Goal: Task Accomplishment & Management: Manage account settings

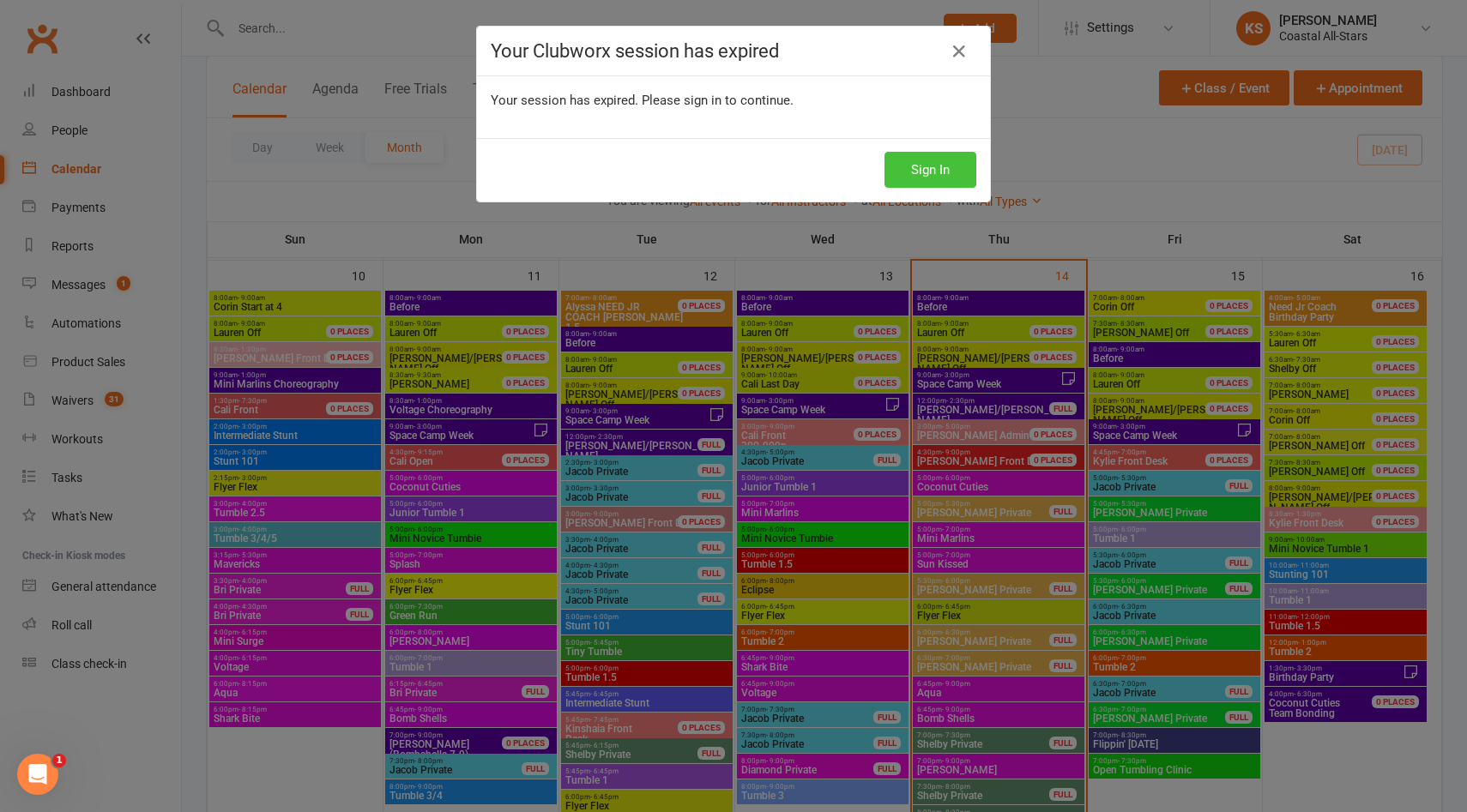
click at [893, 171] on button "Sign In" at bounding box center [930, 170] width 92 height 36
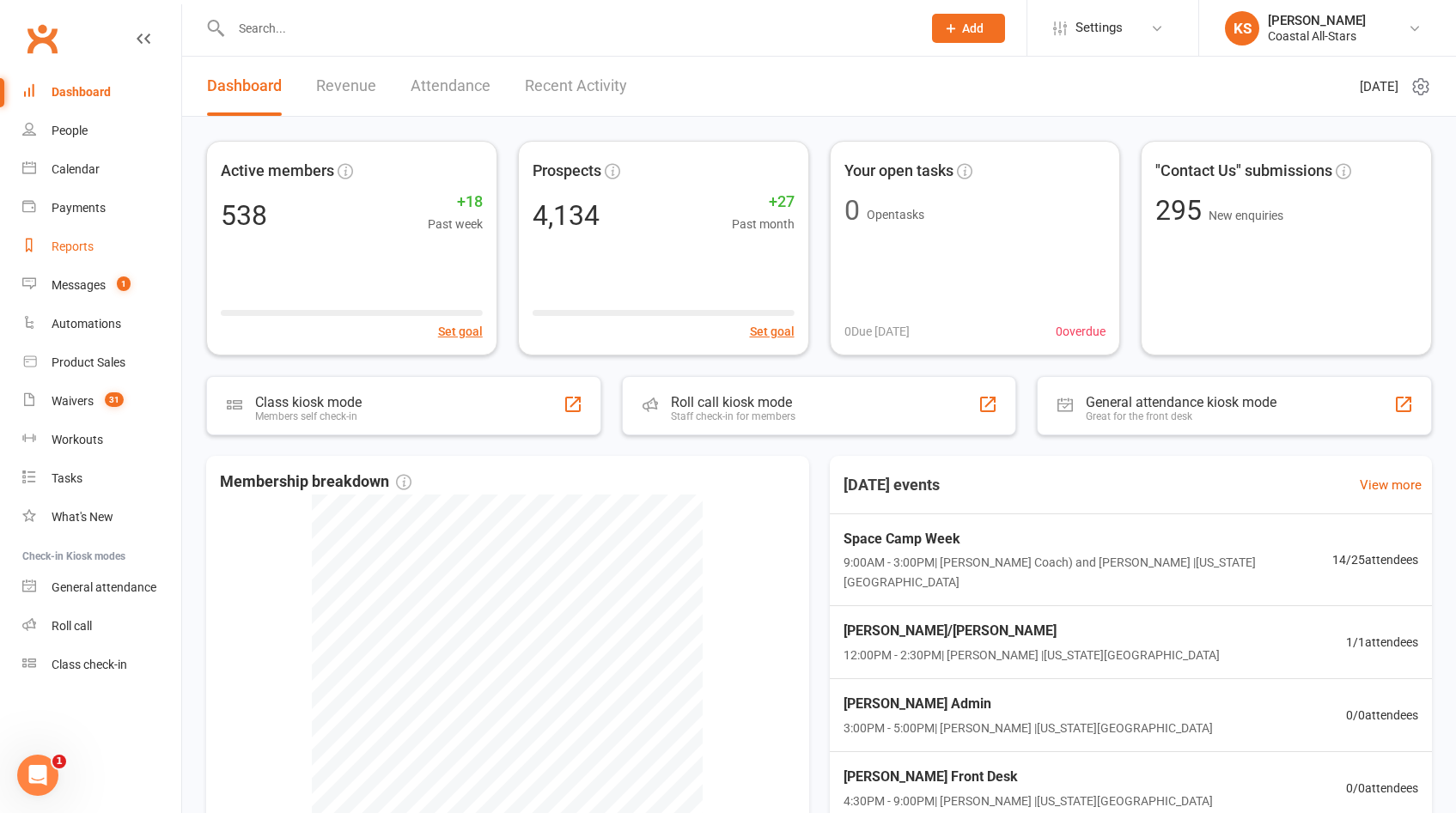
click at [80, 236] on link "Reports" at bounding box center [101, 246] width 158 height 38
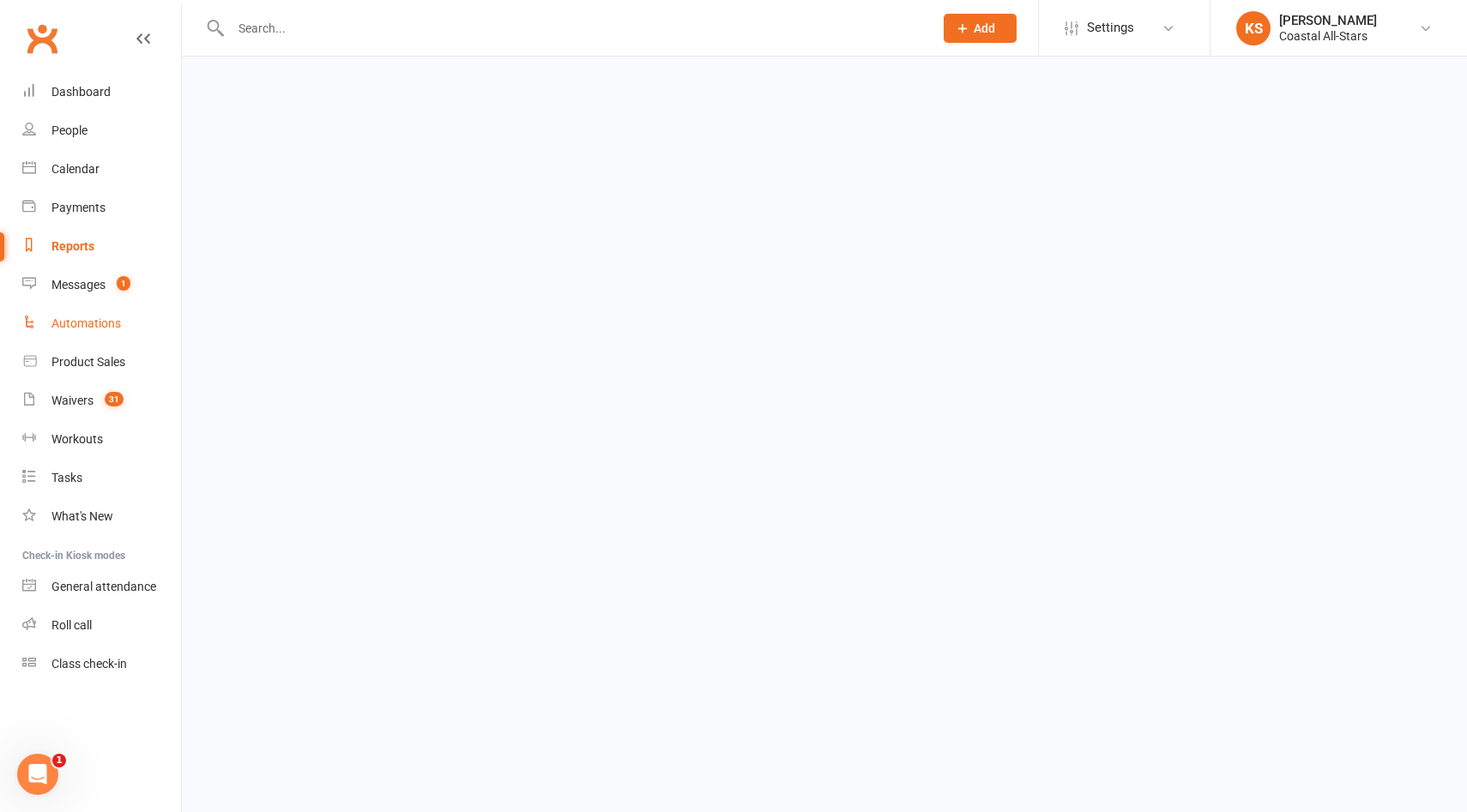
select select "100"
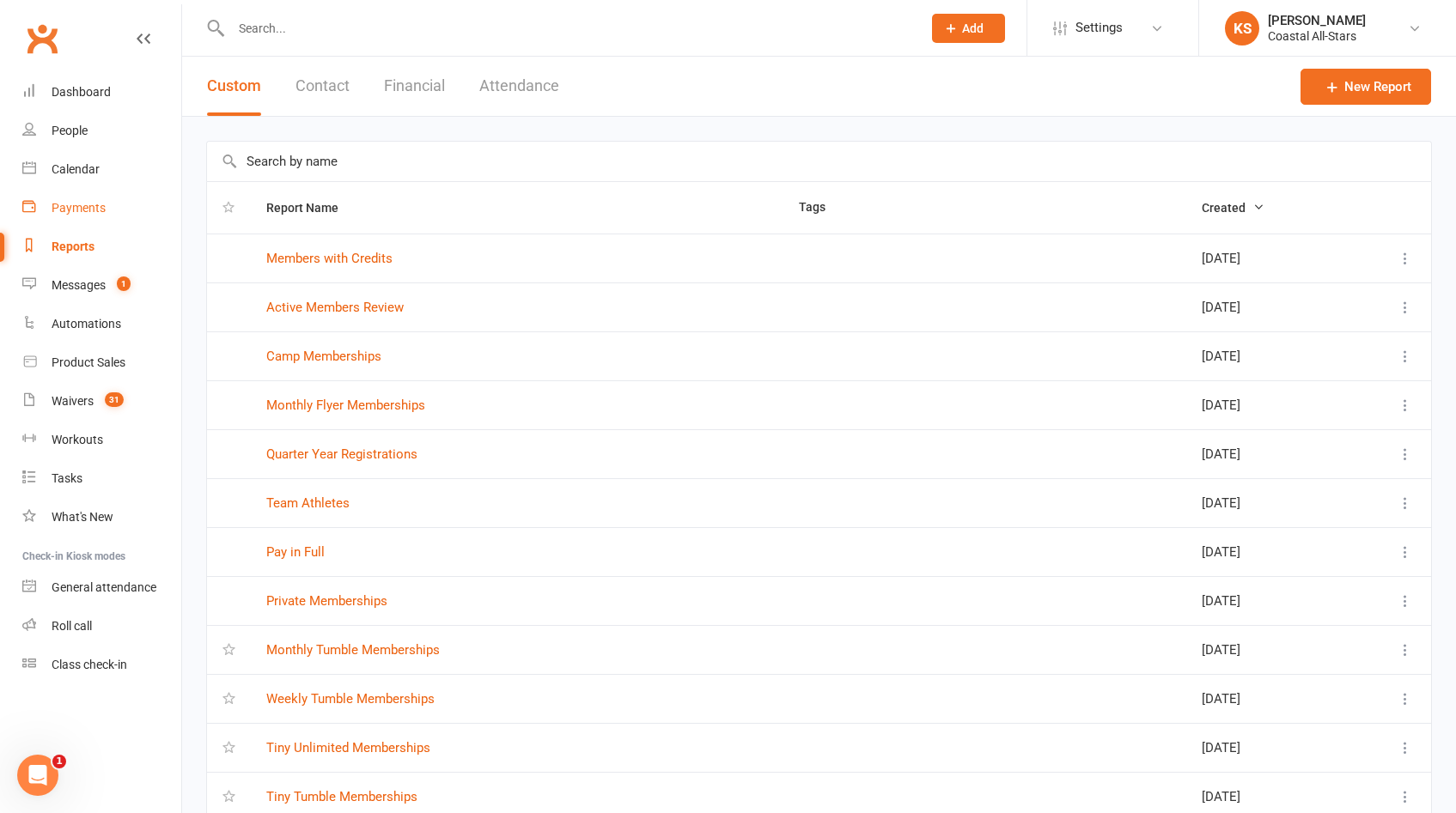
drag, startPoint x: 81, startPoint y: 206, endPoint x: 97, endPoint y: 197, distance: 18.4
click at [81, 206] on div "Payments" at bounding box center [78, 208] width 54 height 13
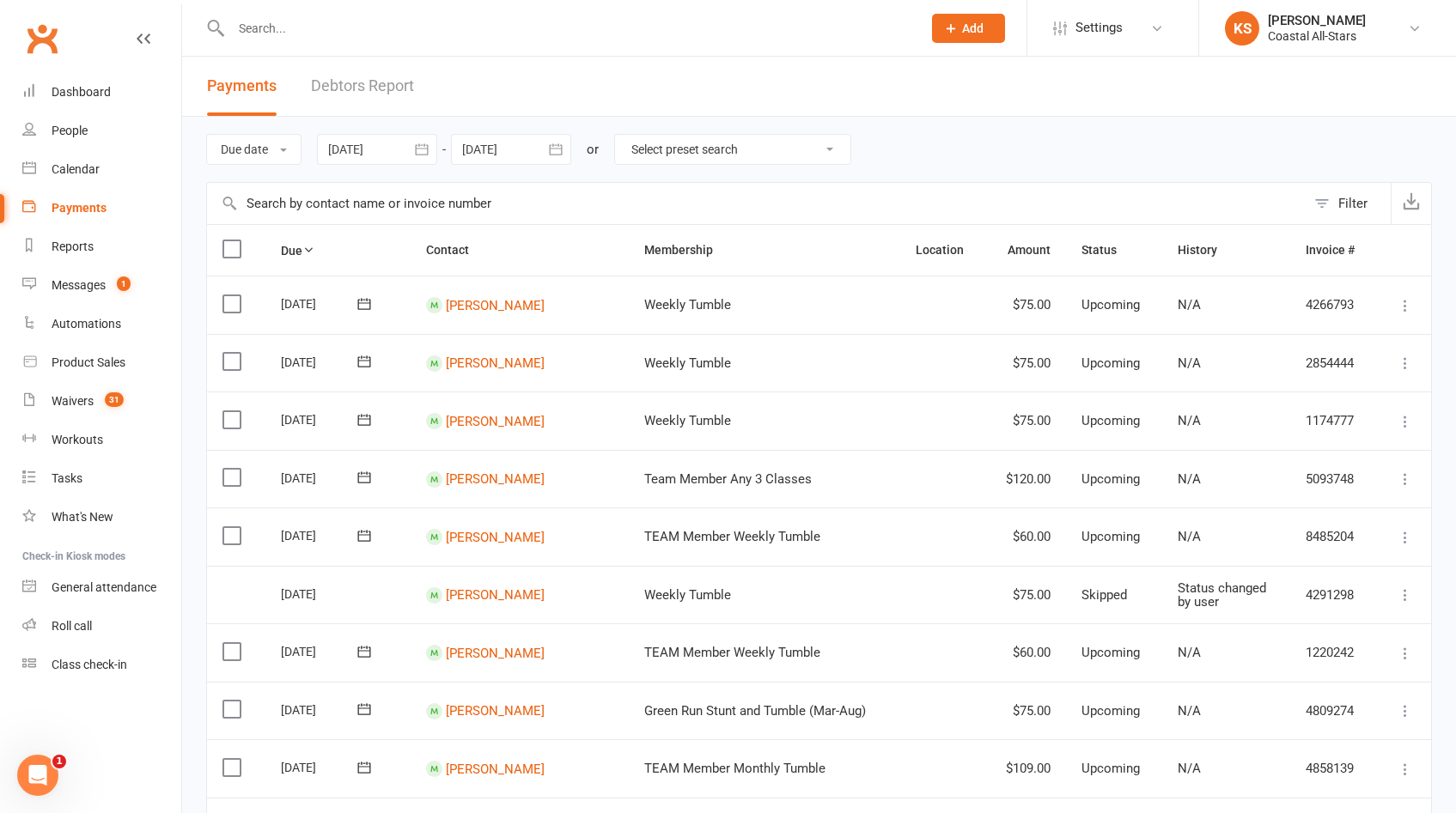
click at [337, 30] on input "text" at bounding box center [568, 28] width 684 height 24
click at [87, 166] on div "Calendar" at bounding box center [75, 169] width 48 height 13
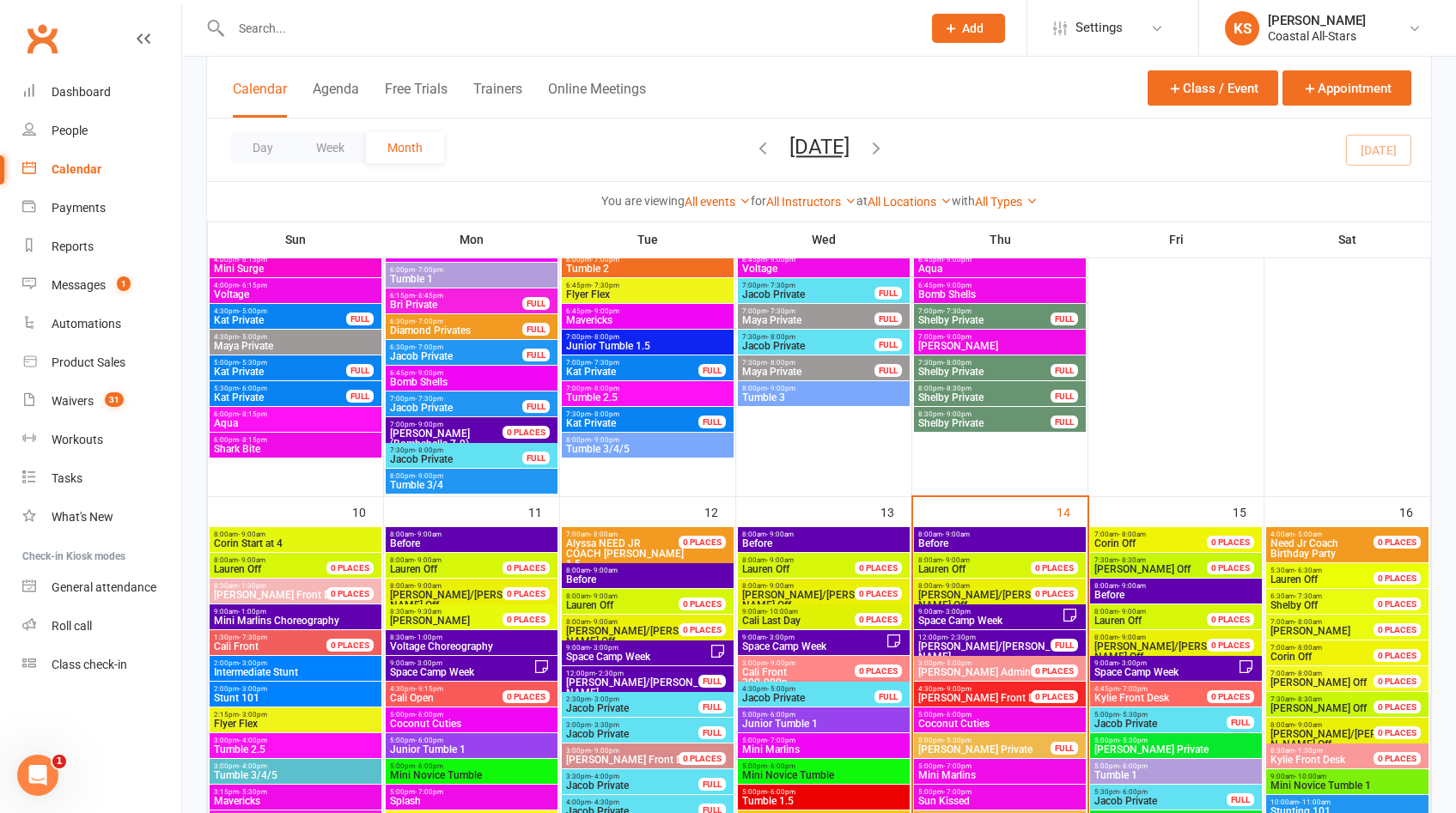
scroll to position [1605, 0]
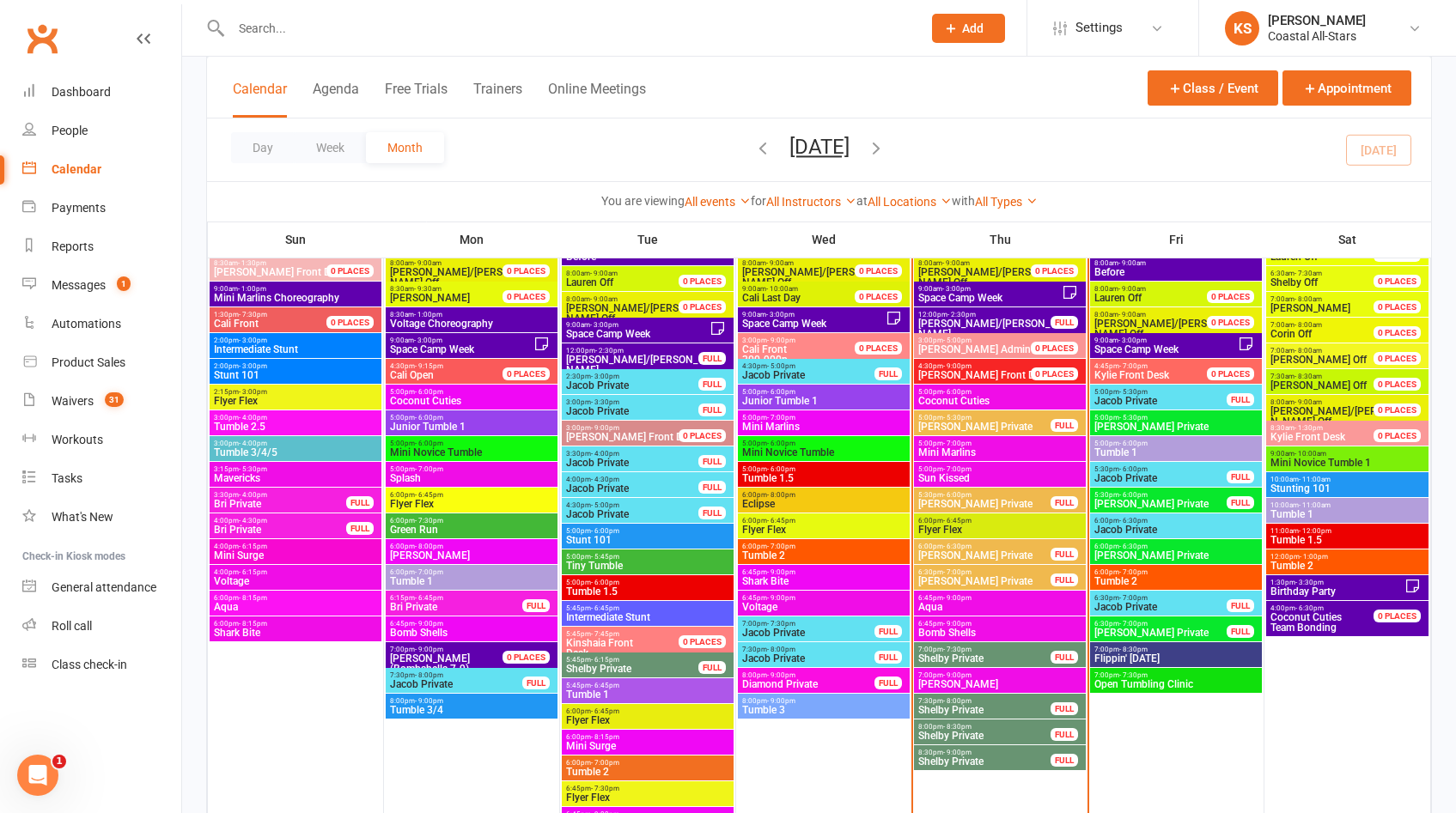
click at [988, 631] on span "Bomb Shells" at bounding box center [1000, 633] width 165 height 10
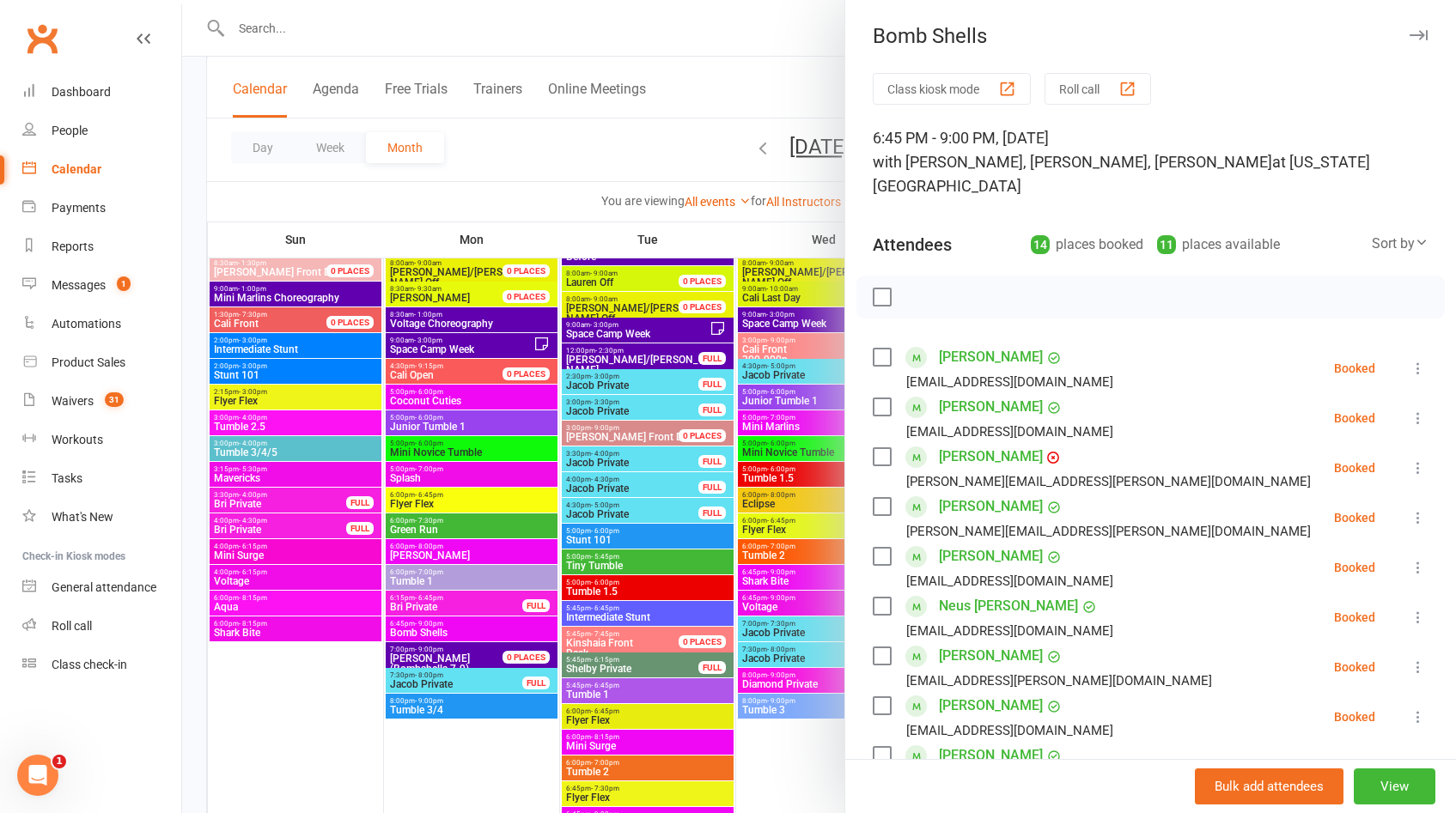
click at [705, 107] on div at bounding box center [819, 406] width 1274 height 813
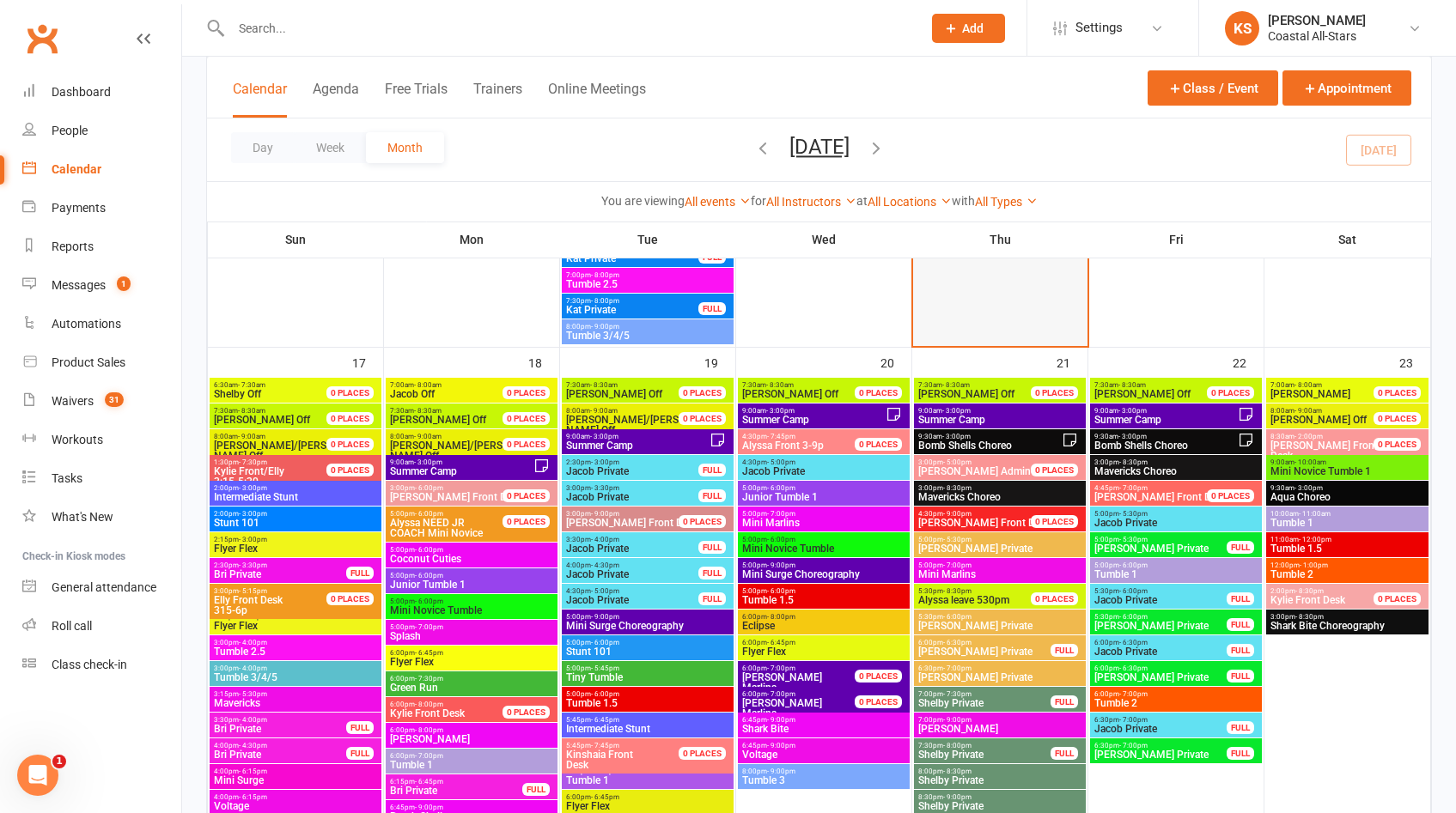
scroll to position [2222, 0]
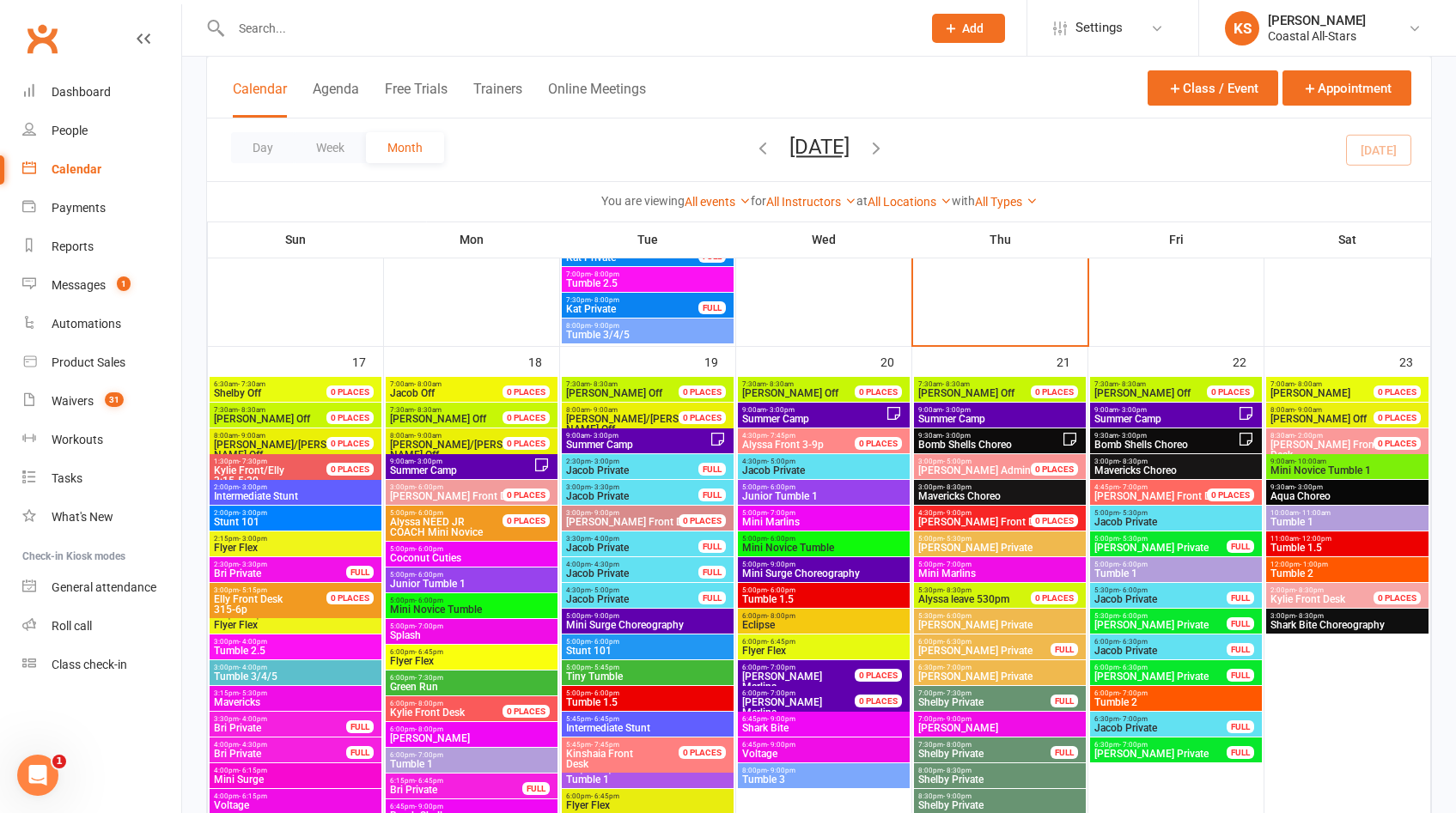
click at [965, 440] on span "Bomb Shells Choreo" at bounding box center [989, 445] width 144 height 10
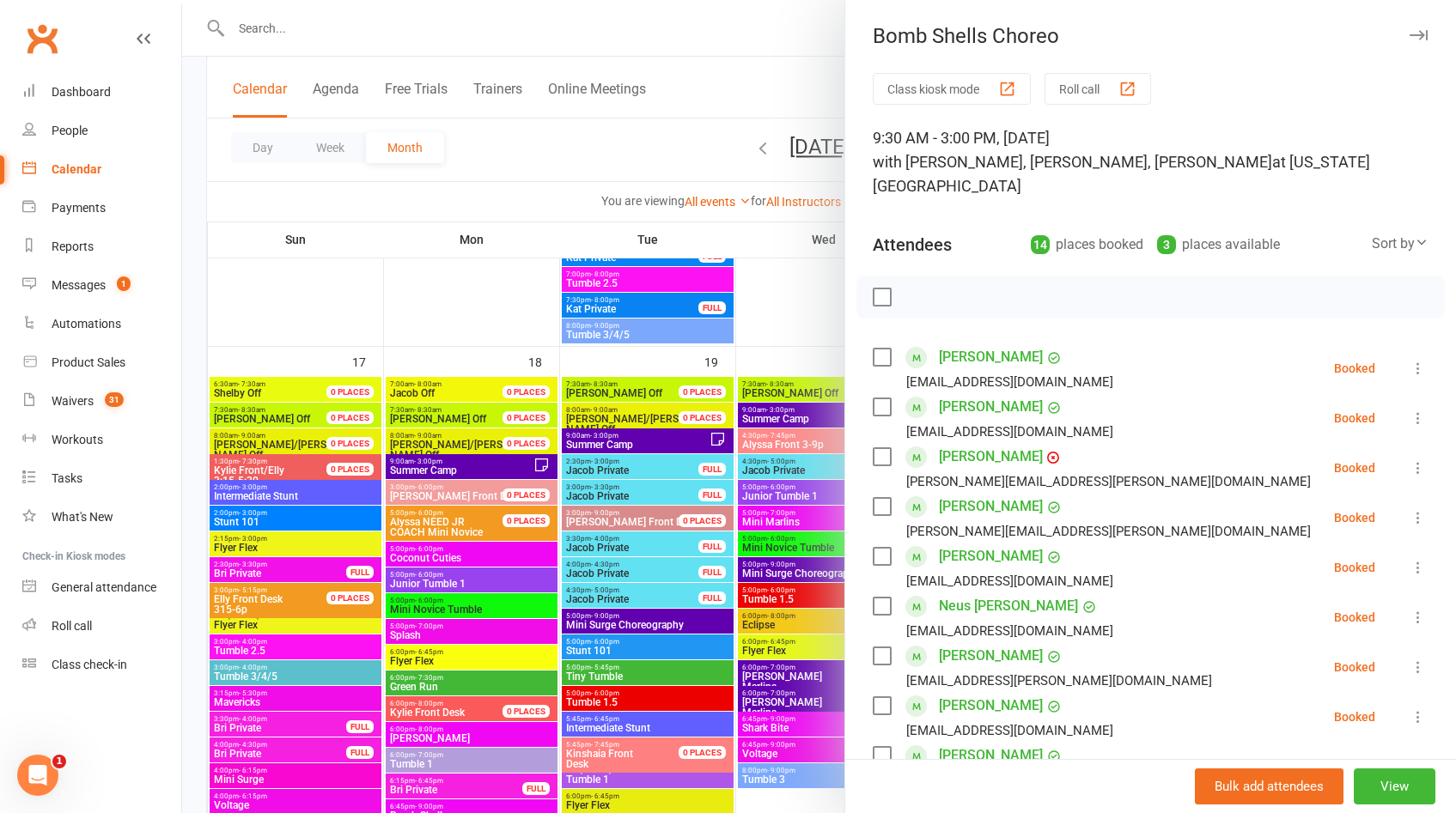
click at [771, 270] on div at bounding box center [819, 406] width 1274 height 813
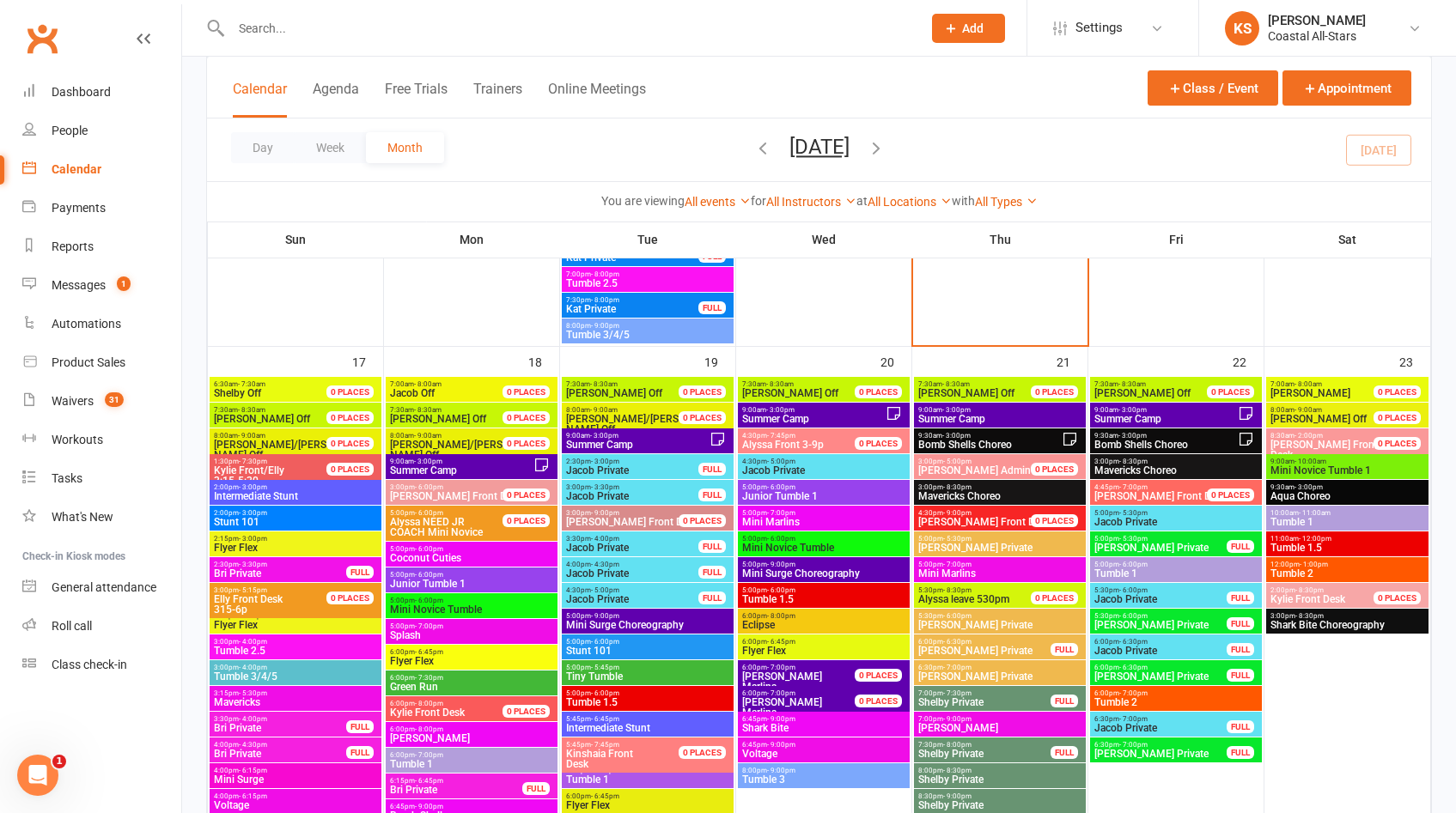
click at [1147, 446] on span "Bomb Shells Choreo" at bounding box center [1166, 445] width 144 height 10
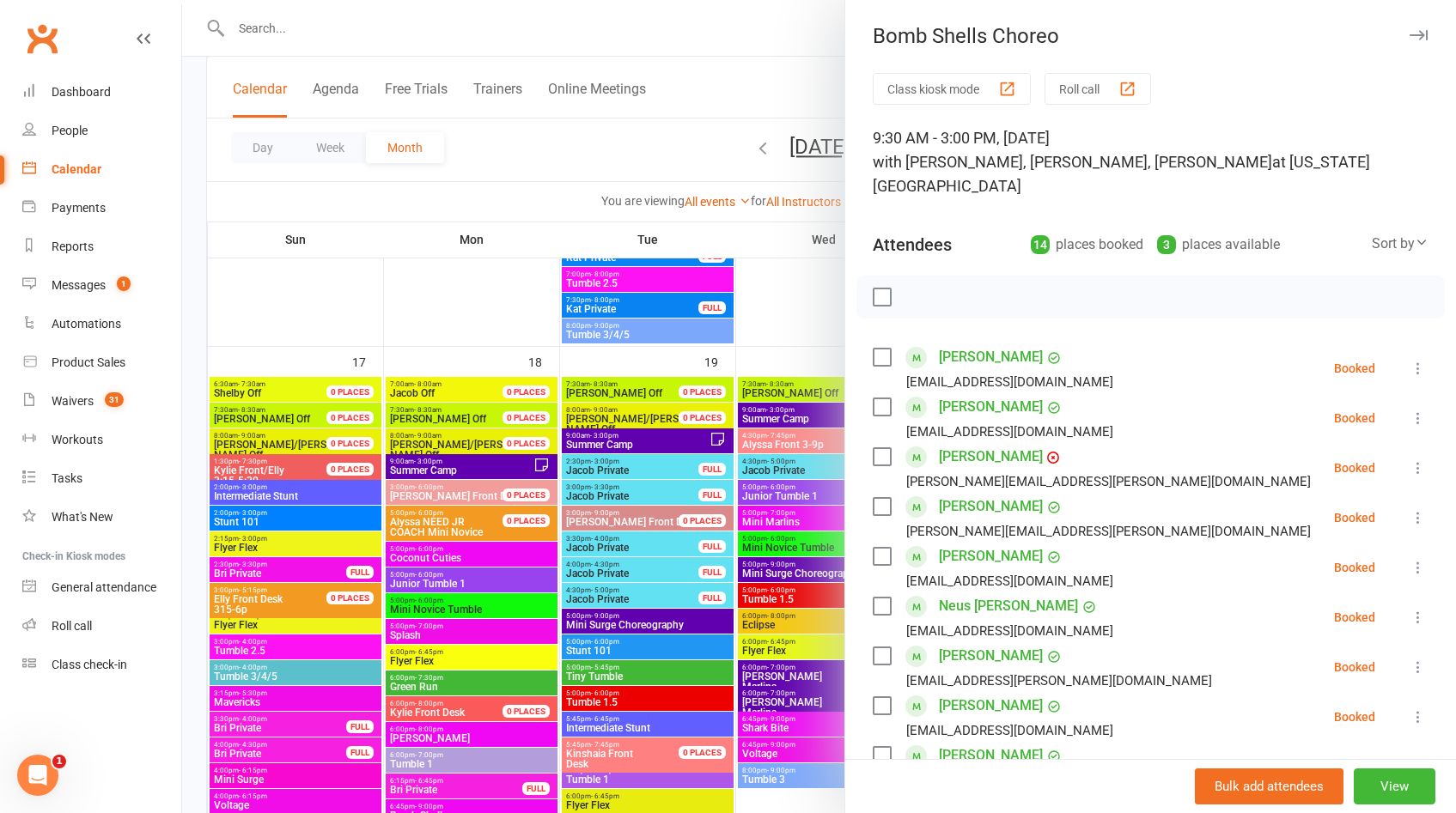
click at [786, 327] on div at bounding box center [819, 406] width 1274 height 813
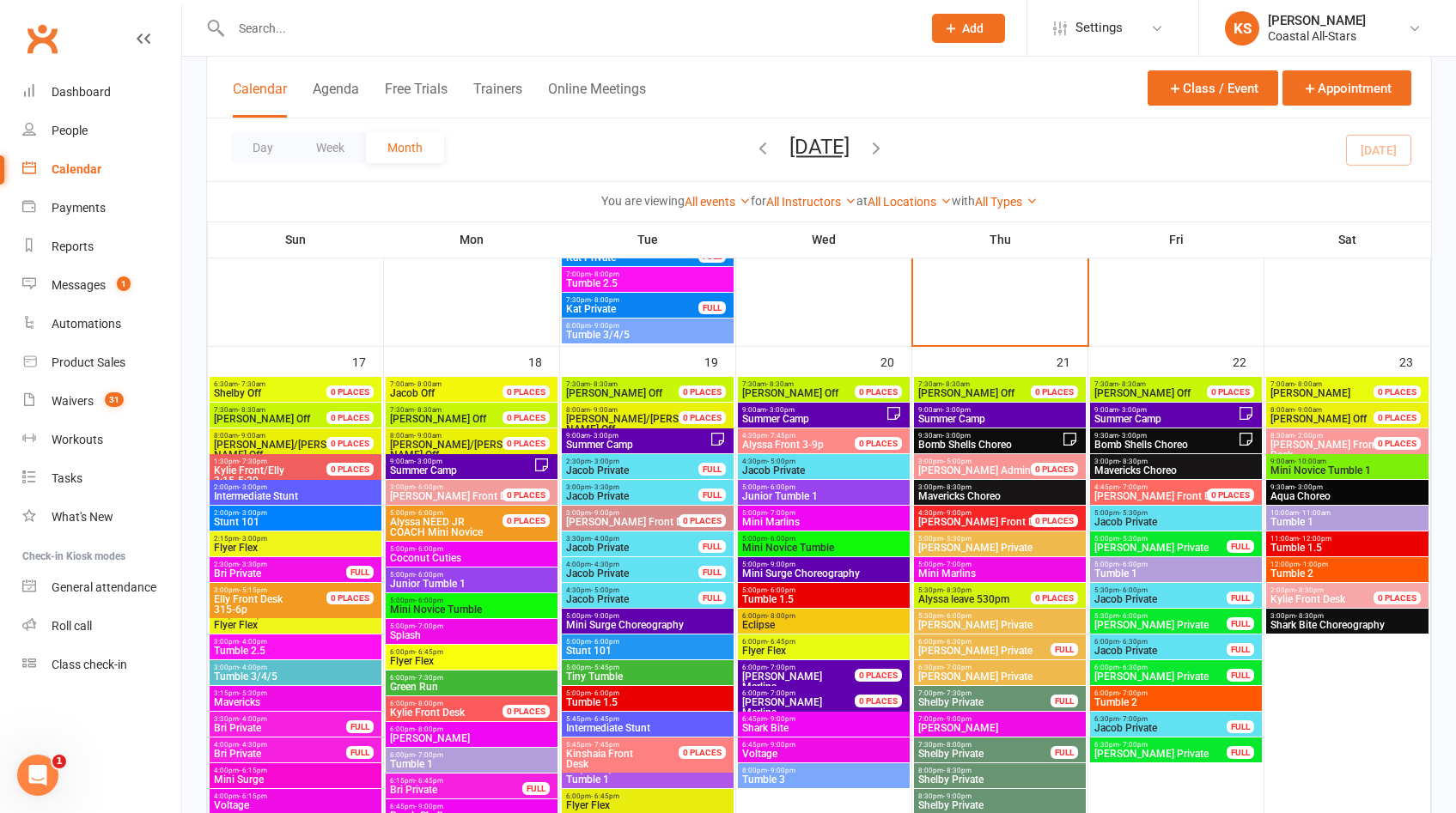
click at [648, 440] on span "Summer Camp" at bounding box center [637, 445] width 144 height 10
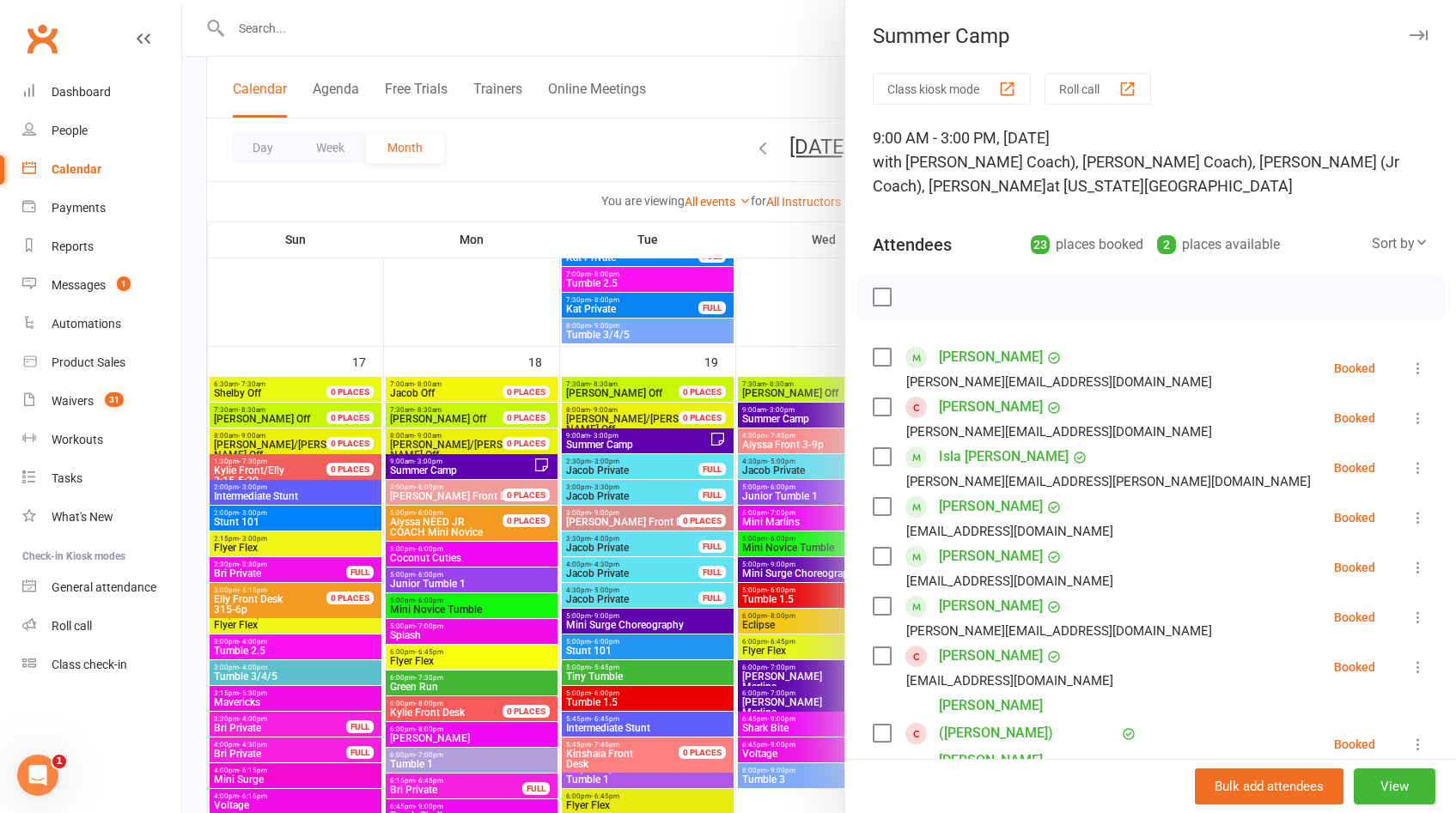
click at [508, 305] on div at bounding box center [819, 406] width 1274 height 813
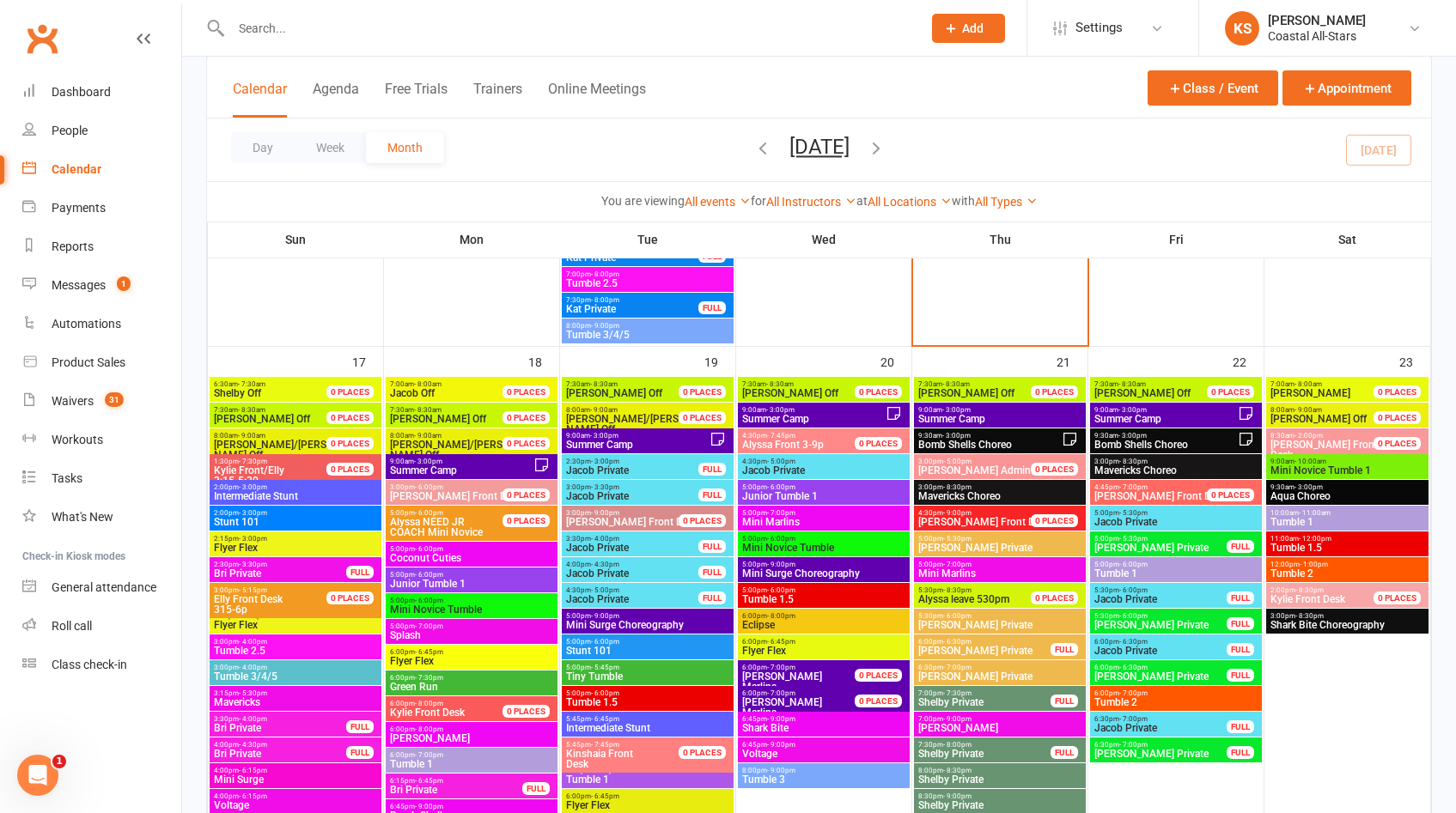
click at [415, 18] on input "text" at bounding box center [568, 28] width 684 height 24
type input "cassidy speller"
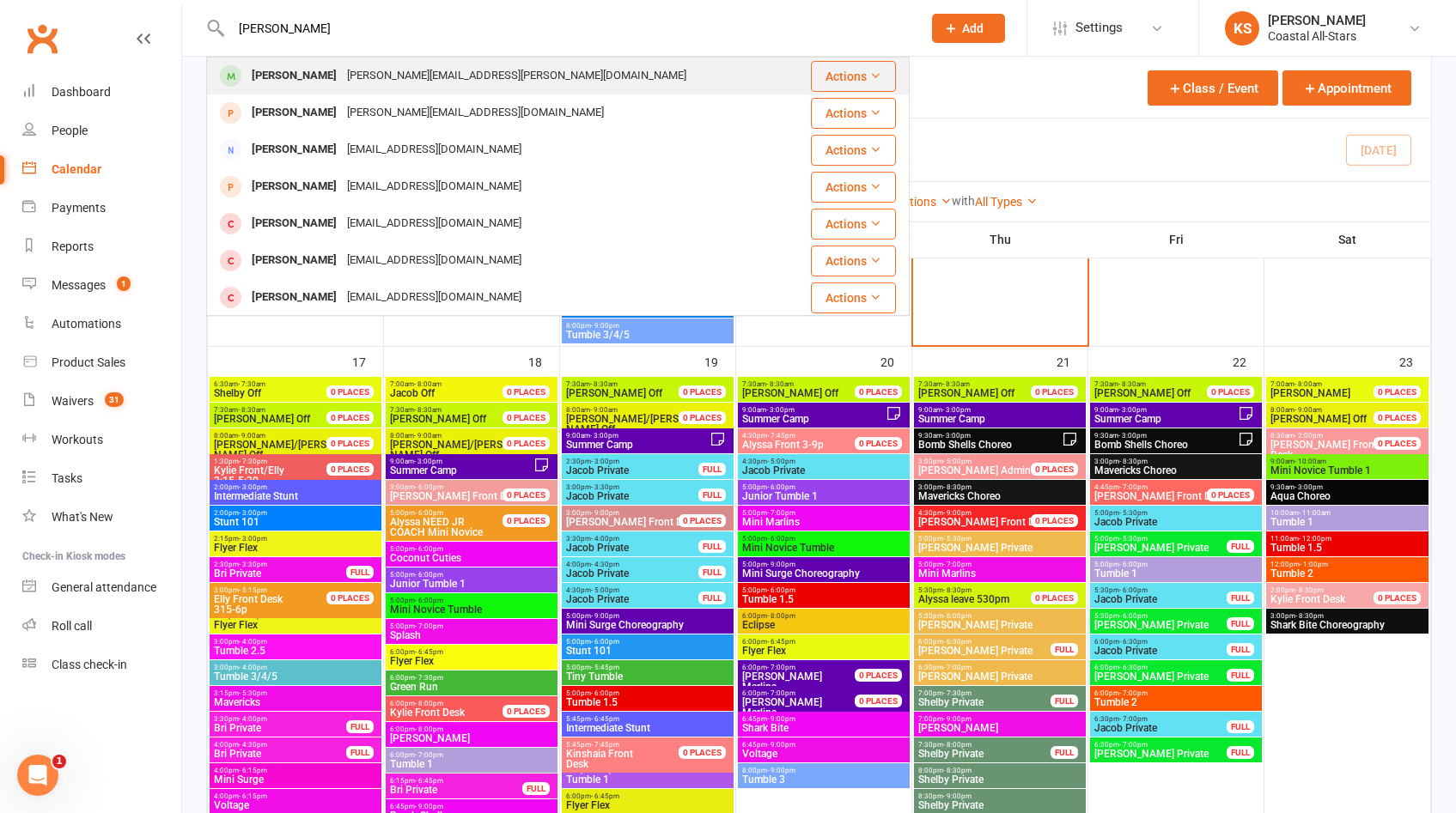
click at [546, 81] on div "Cassidy Speller Shawnetta.jackson@yahoo.com" at bounding box center [499, 75] width 582 height 35
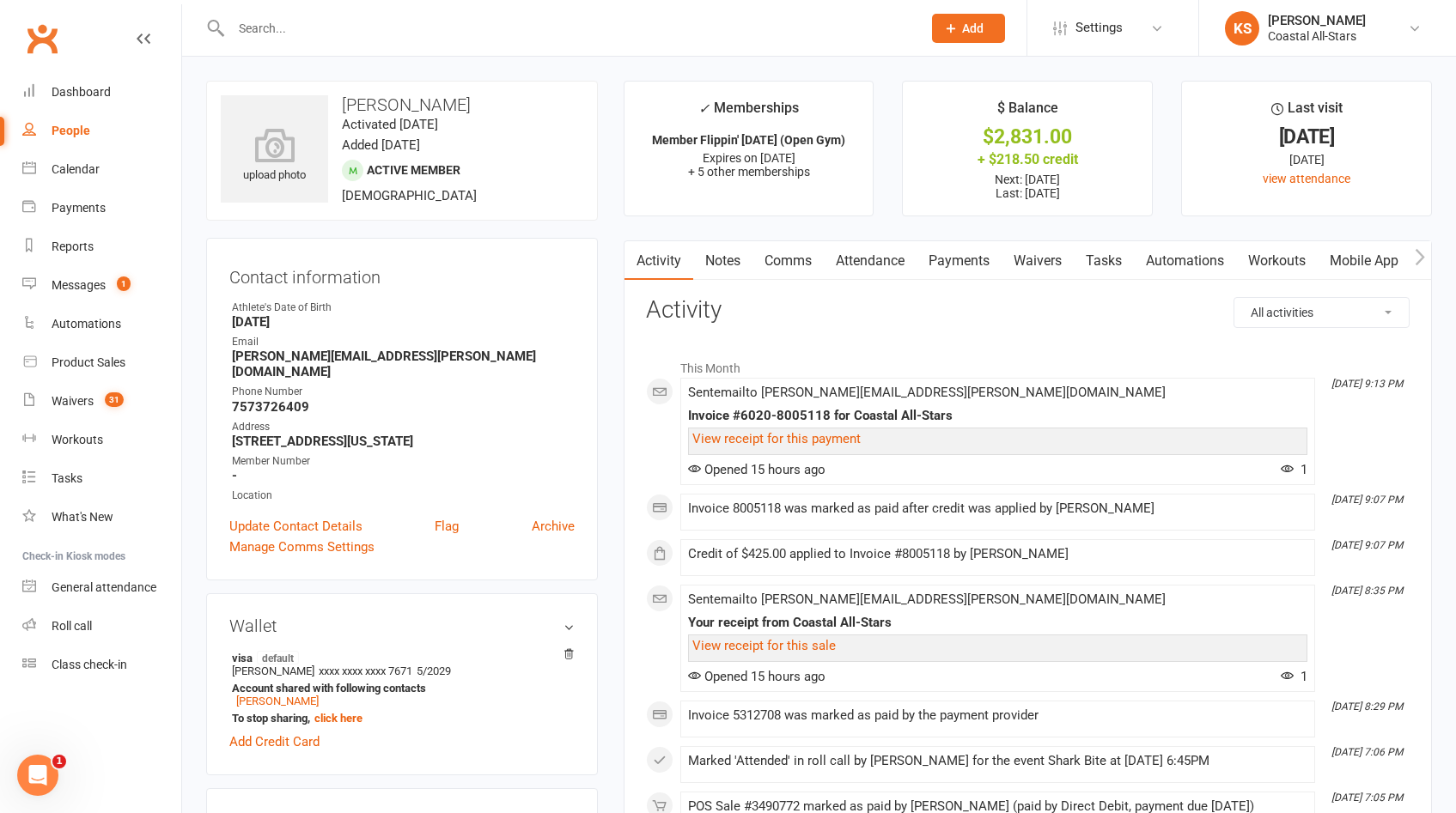
click at [947, 265] on link "Payments" at bounding box center [959, 261] width 85 height 39
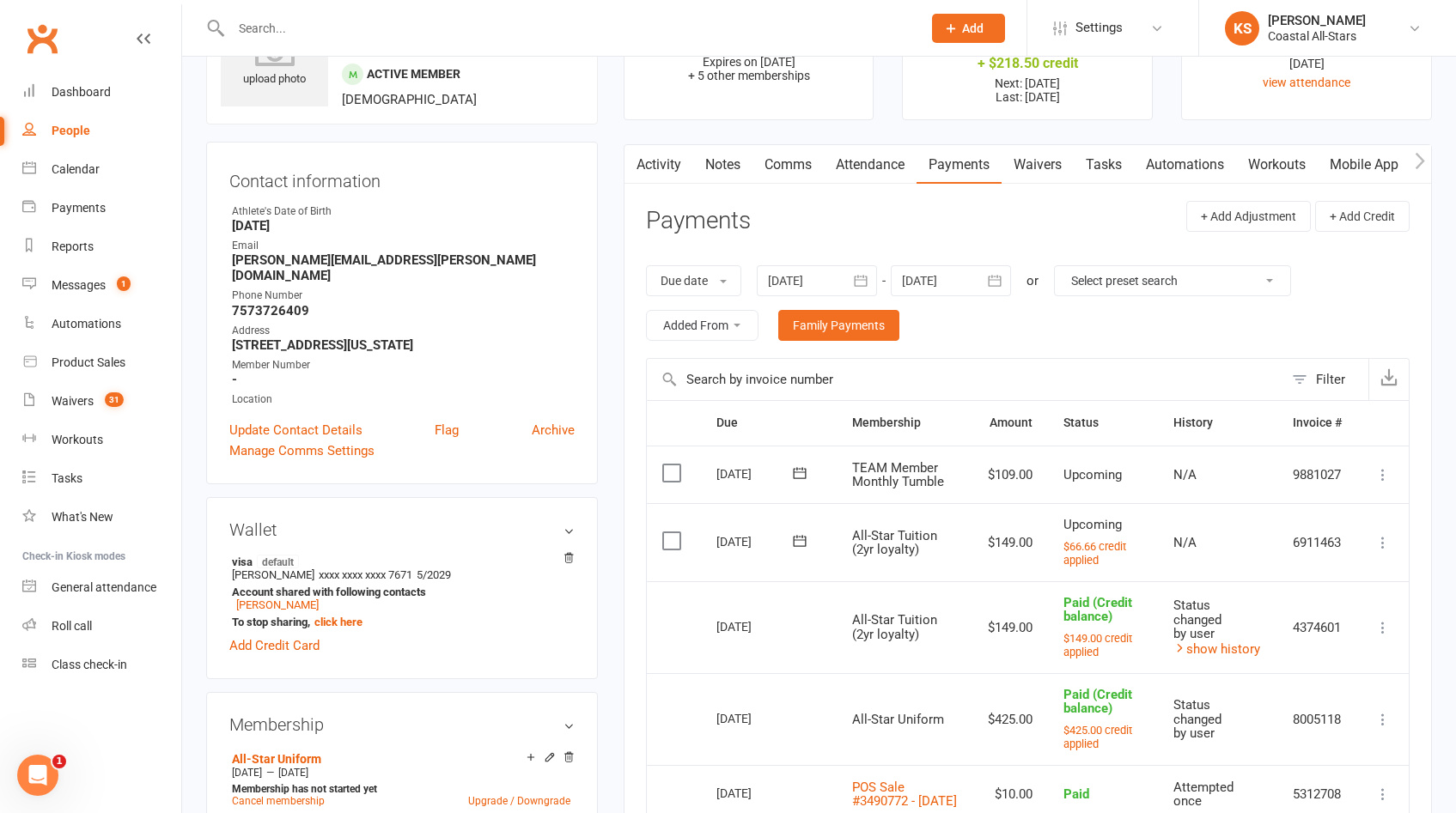
scroll to position [133, 0]
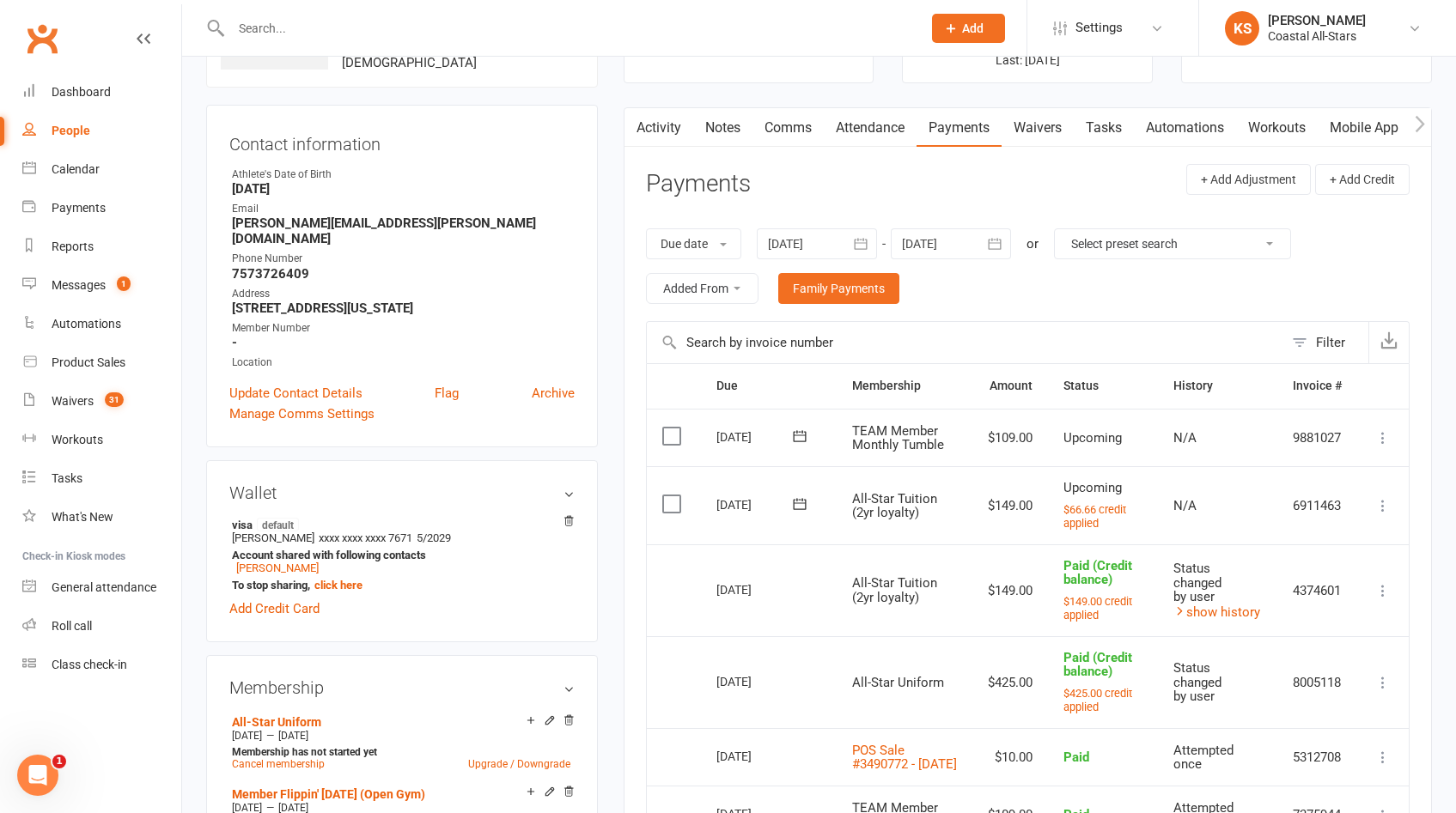
click at [1385, 503] on icon at bounding box center [1383, 506] width 17 height 17
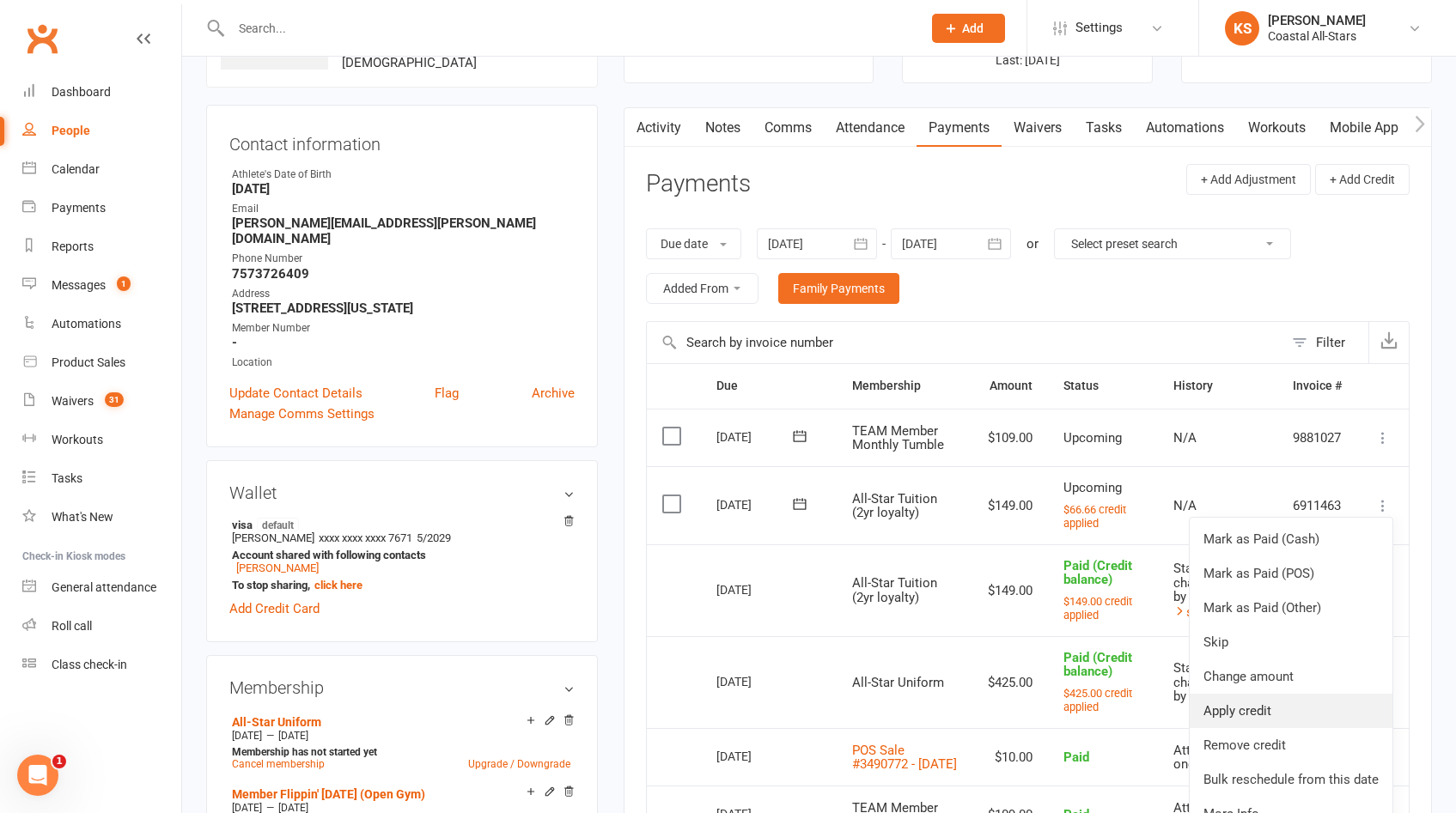
click at [1319, 708] on link "Apply credit" at bounding box center [1291, 711] width 202 height 34
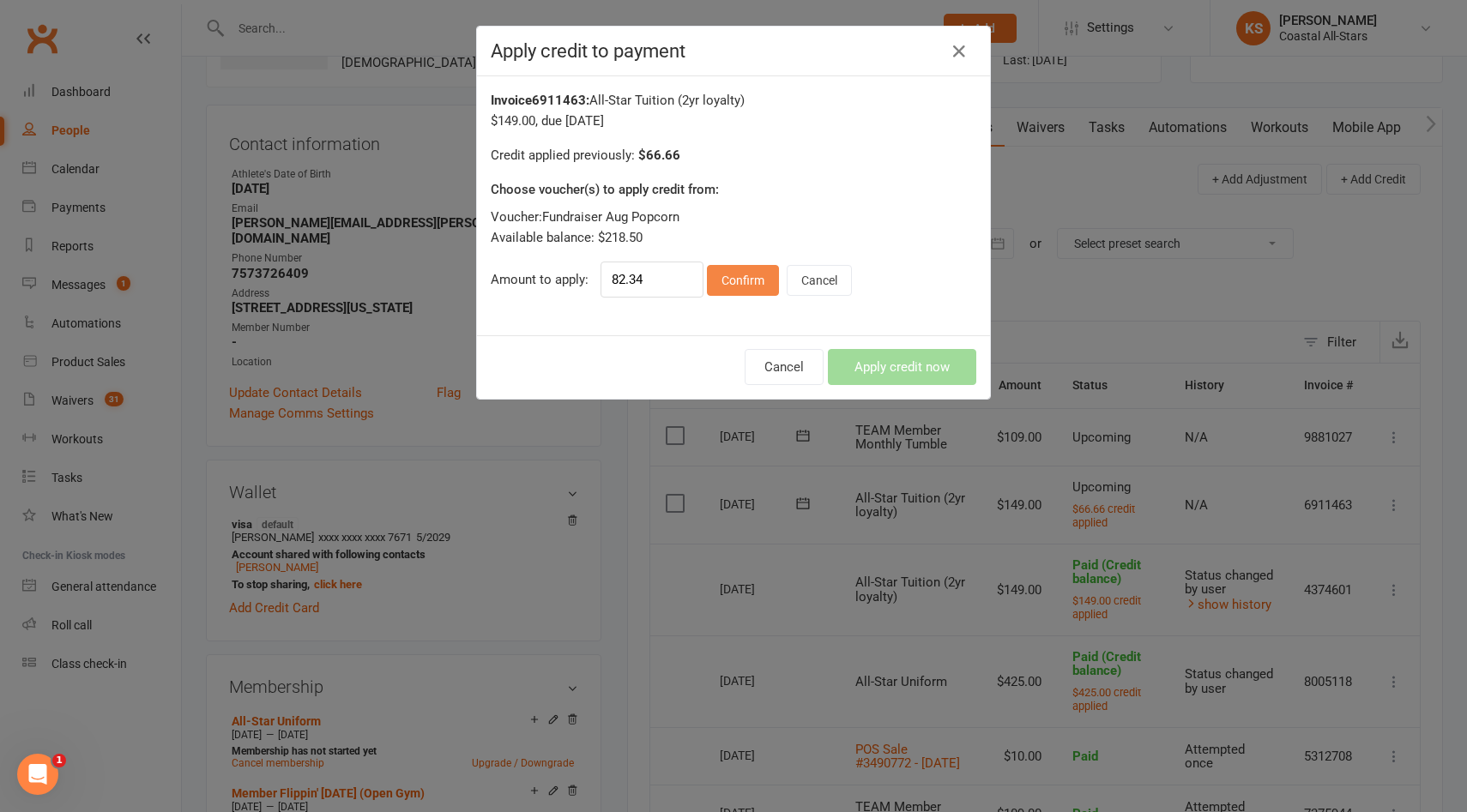
click at [716, 276] on button "Confirm" at bounding box center [743, 280] width 72 height 30
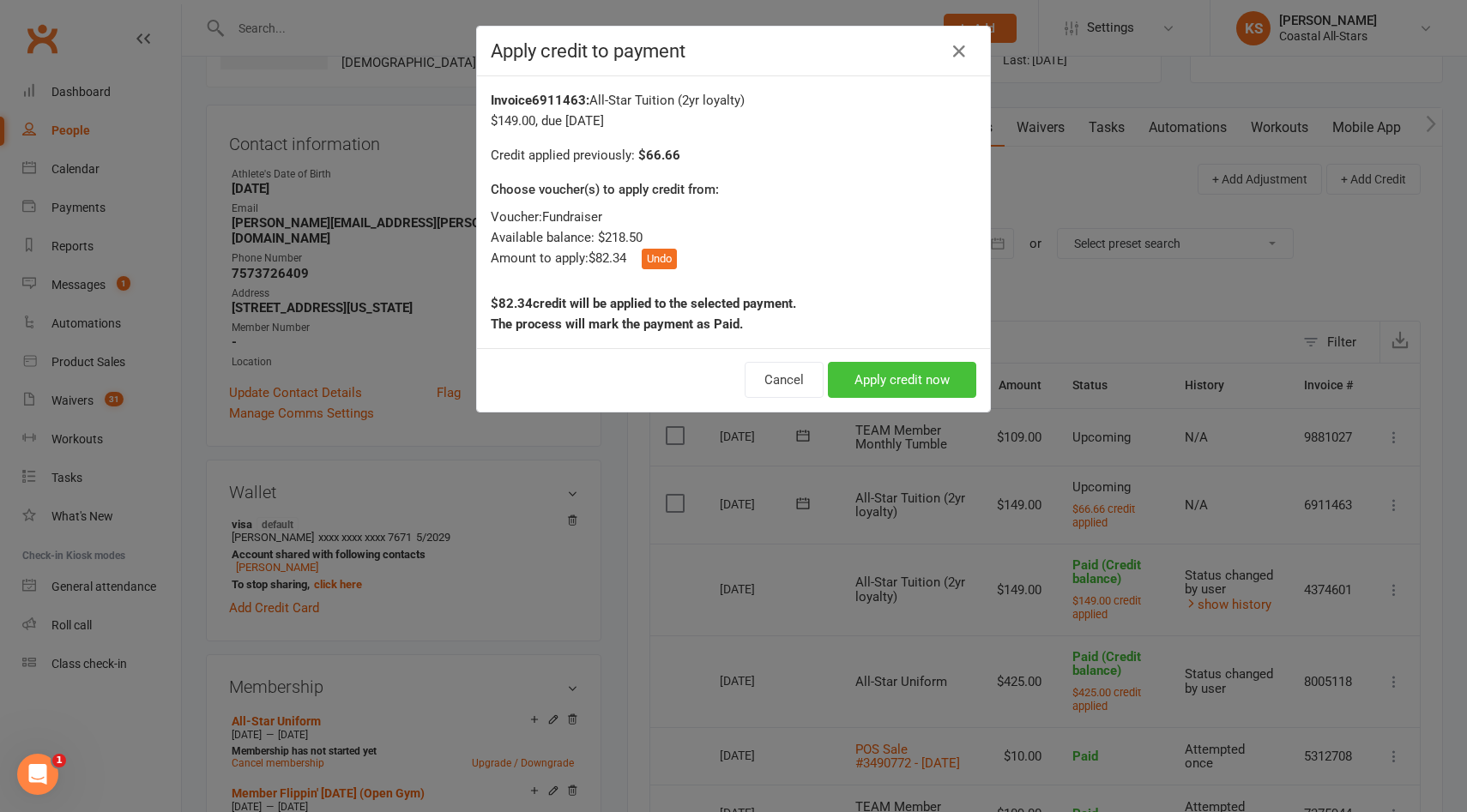
click at [858, 382] on button "Apply credit now" at bounding box center [902, 380] width 149 height 36
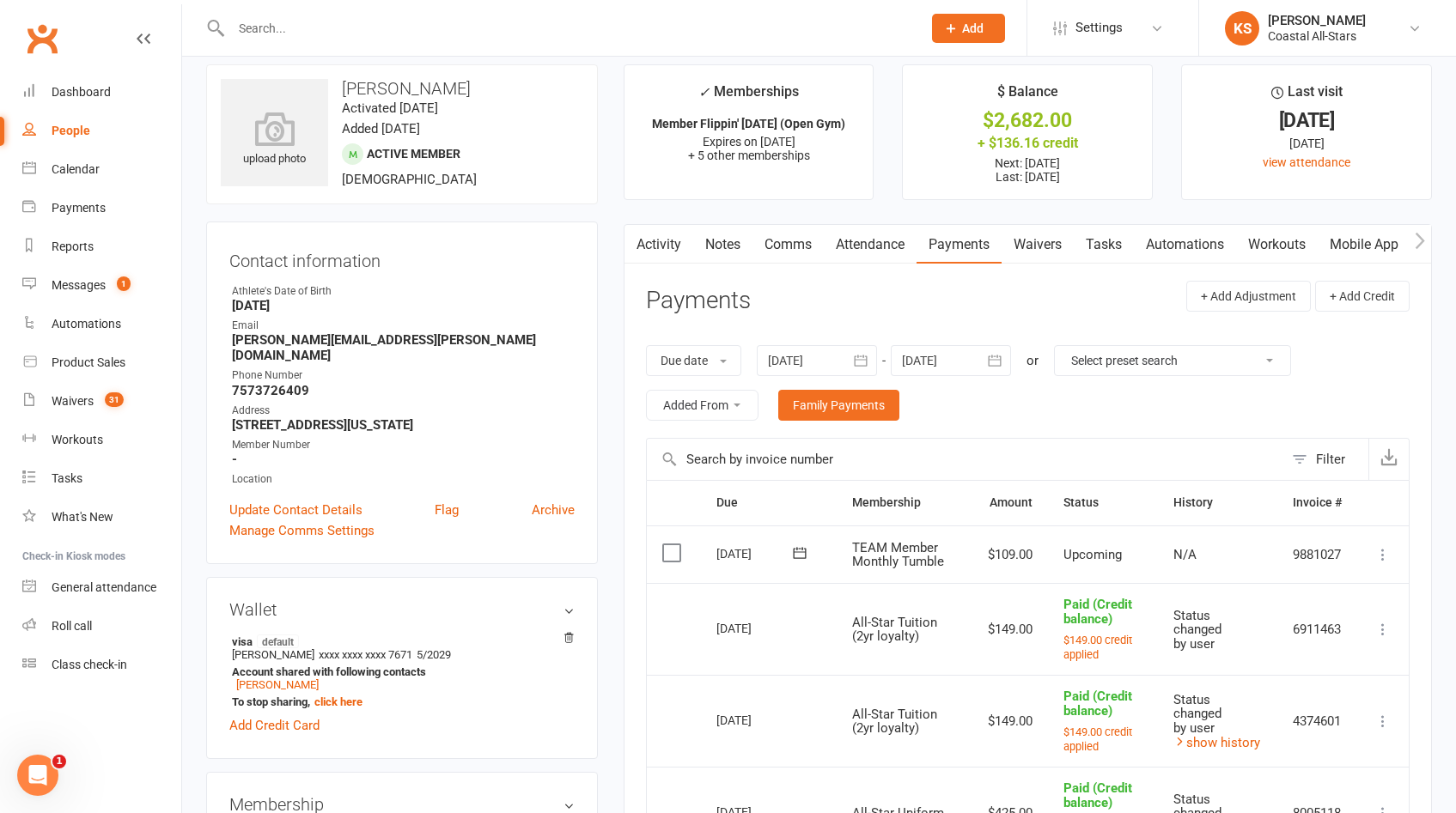
scroll to position [30, 0]
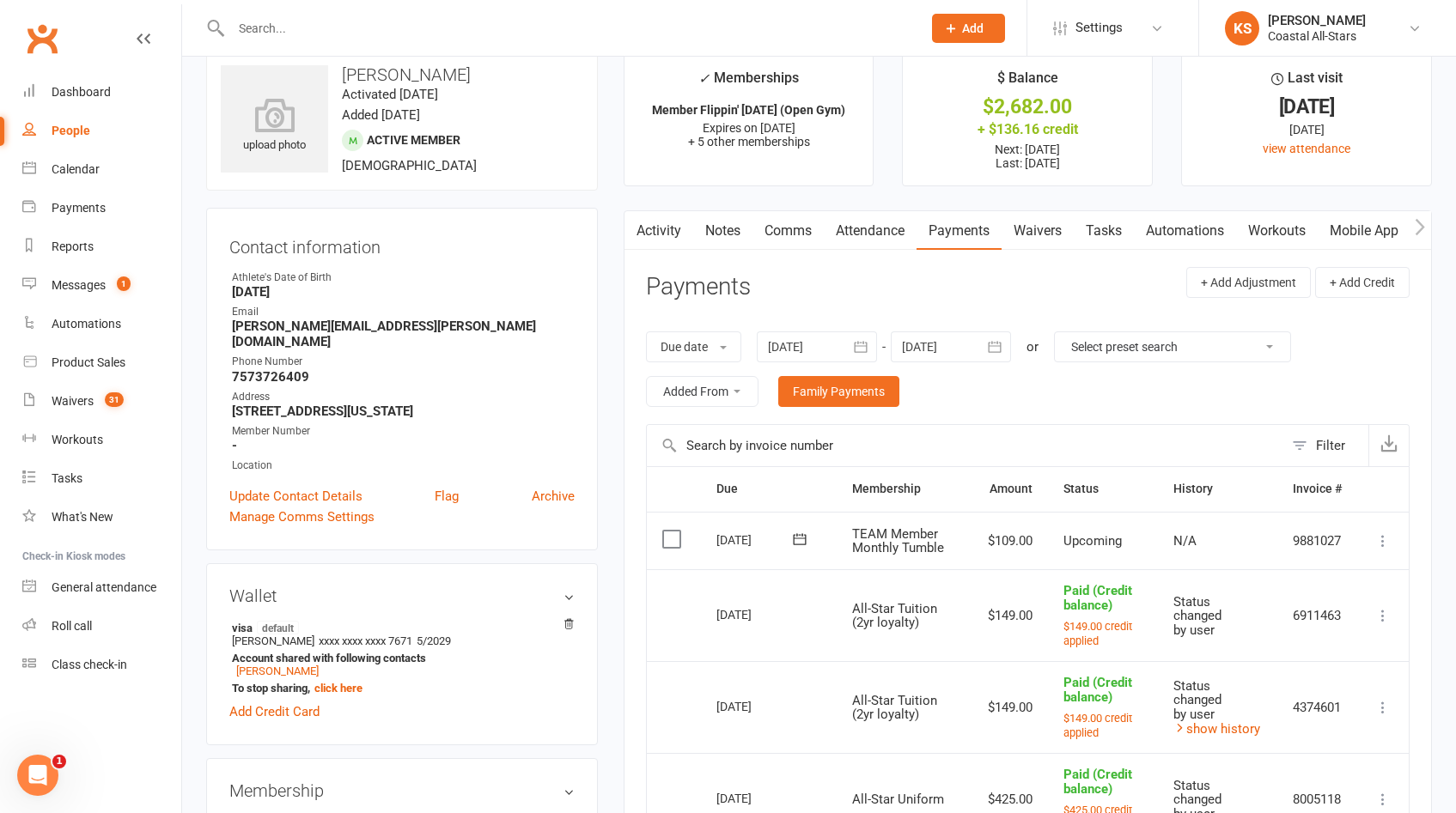
click at [967, 343] on div at bounding box center [951, 346] width 120 height 31
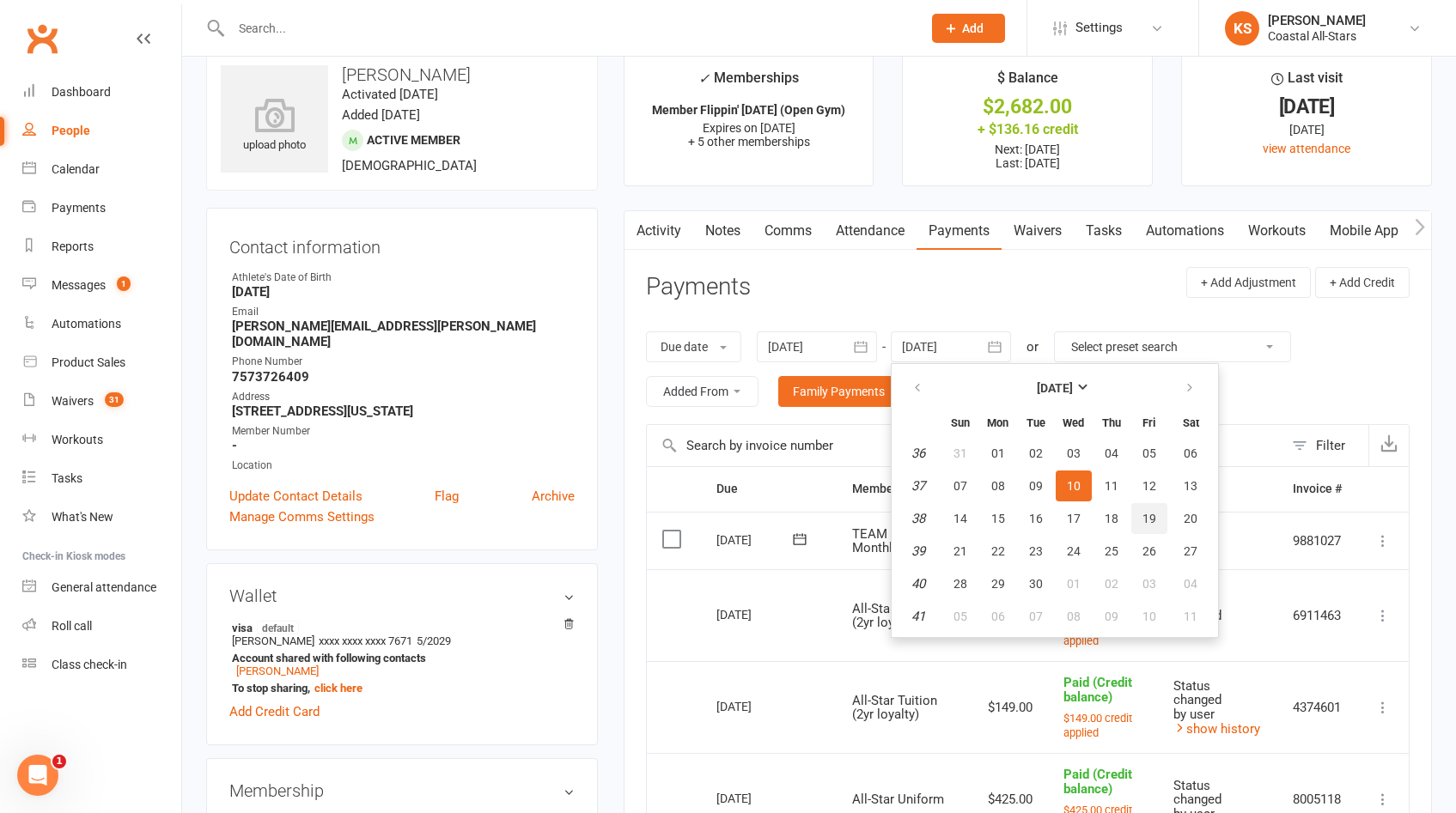
click at [1160, 511] on button "19" at bounding box center [1150, 518] width 36 height 31
type input "19 Sep 2025"
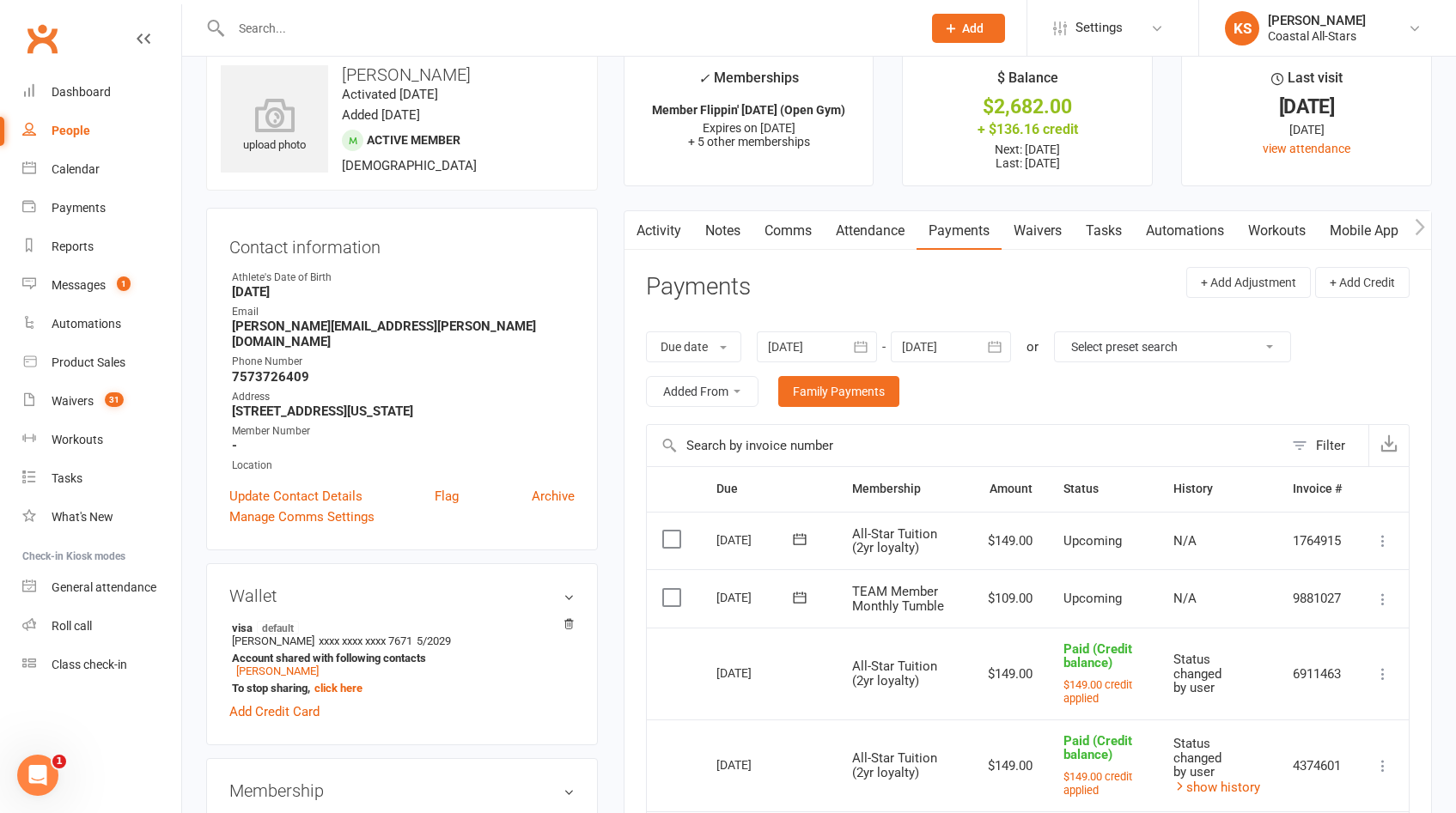
click at [1380, 536] on icon at bounding box center [1383, 541] width 17 height 17
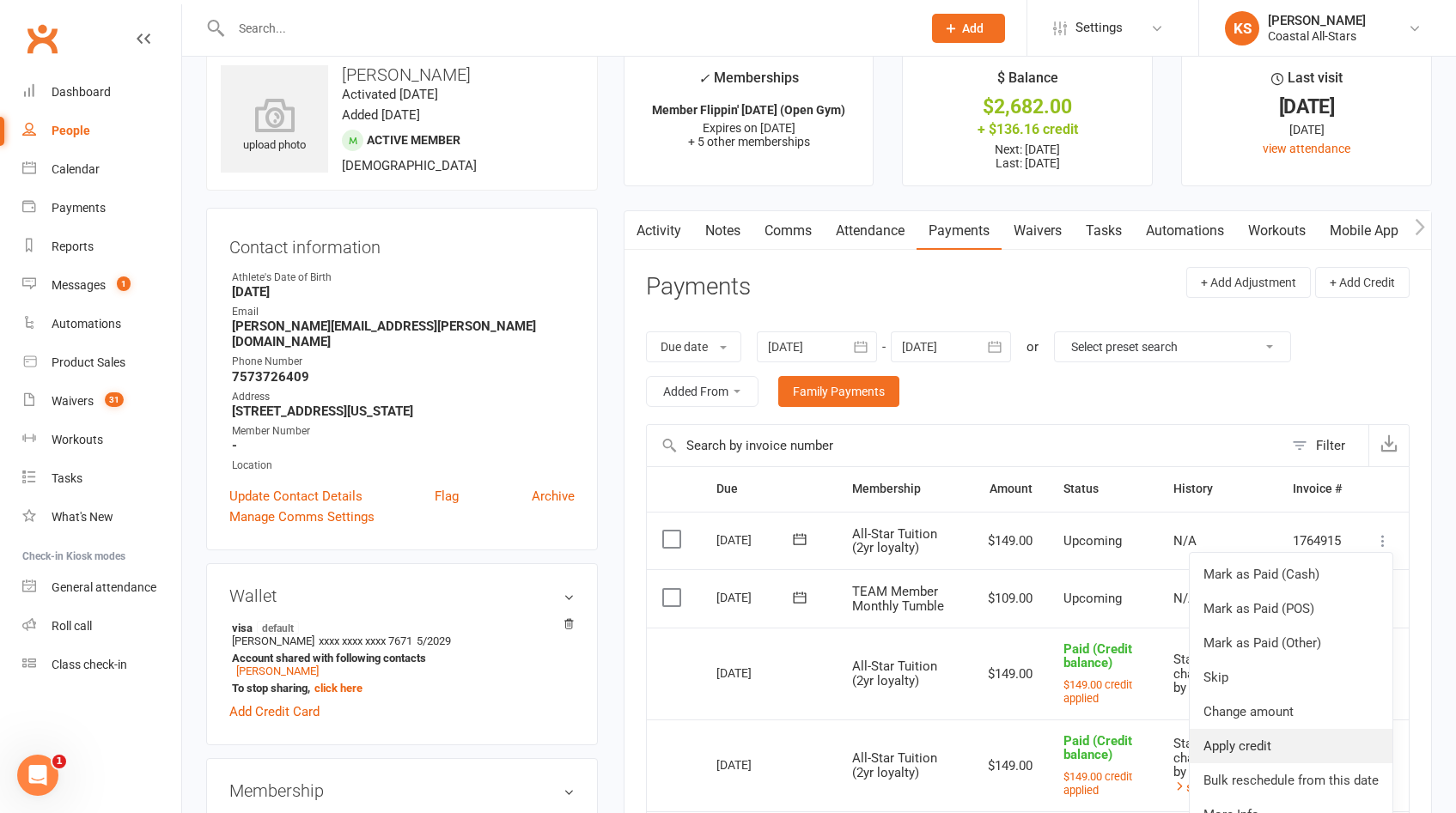
click at [1304, 735] on link "Apply credit" at bounding box center [1291, 746] width 202 height 34
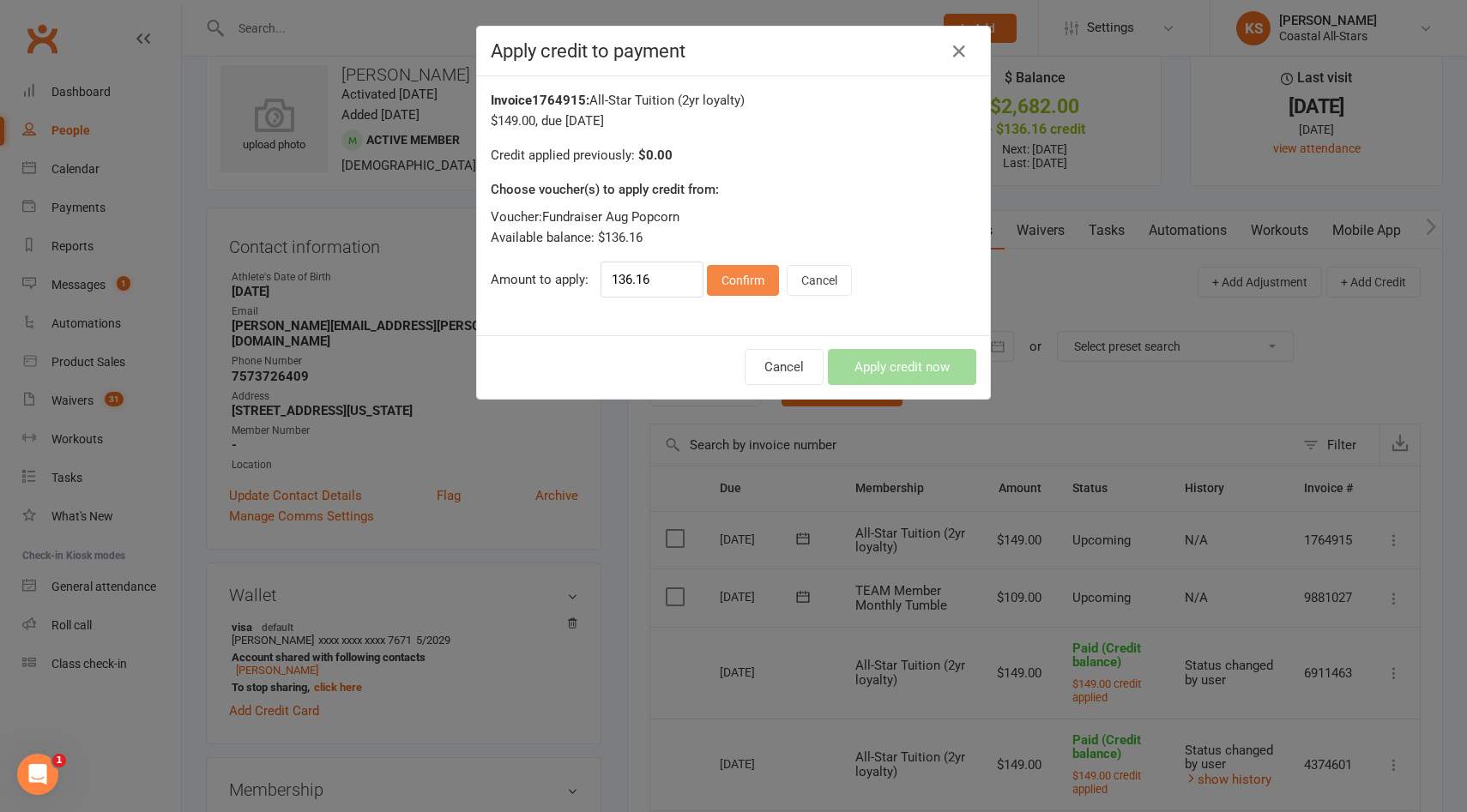
click at [727, 280] on button "Confirm" at bounding box center [743, 280] width 72 height 30
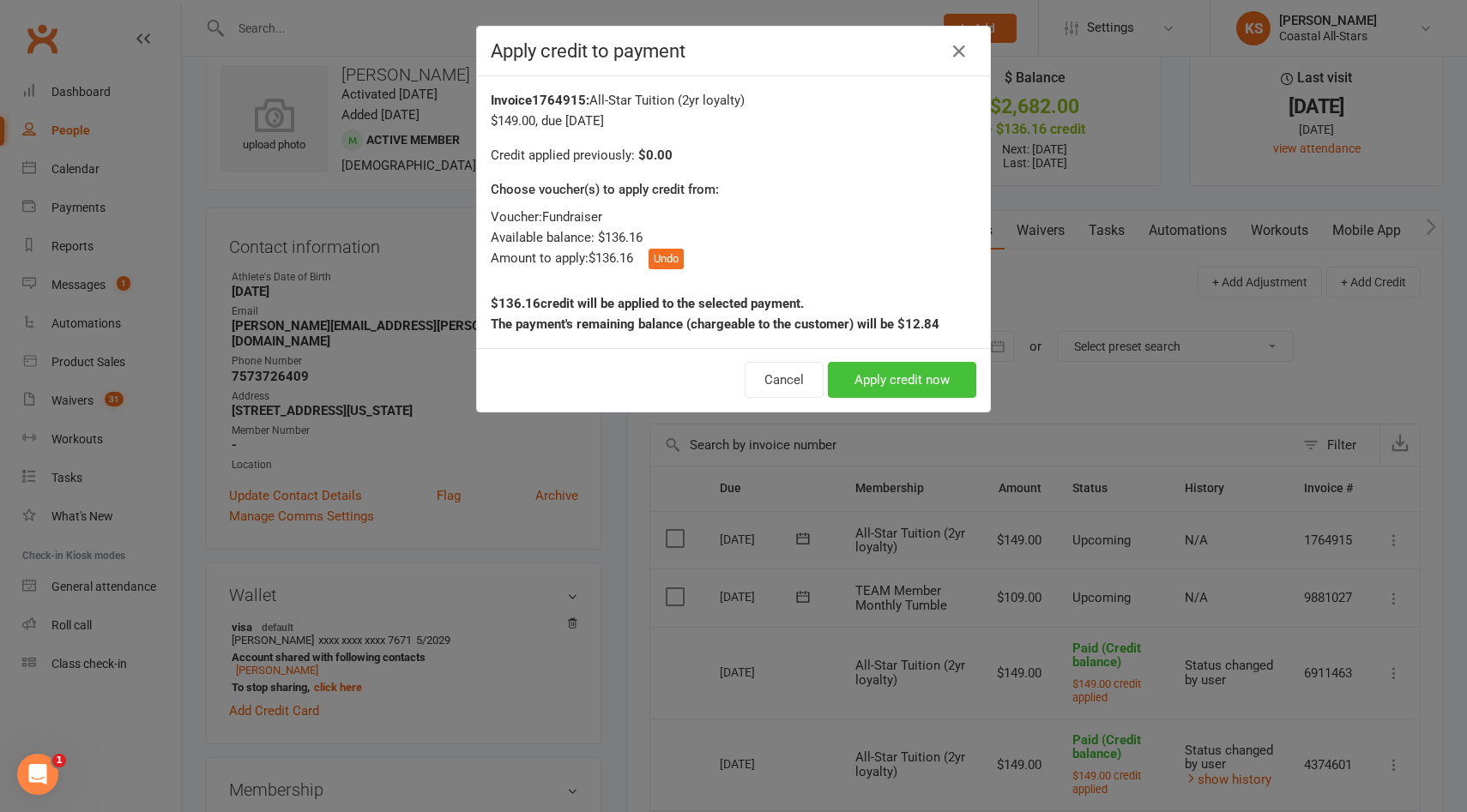
click at [846, 381] on button "Apply credit now" at bounding box center [902, 380] width 149 height 36
